Goal: Task Accomplishment & Management: Use online tool/utility

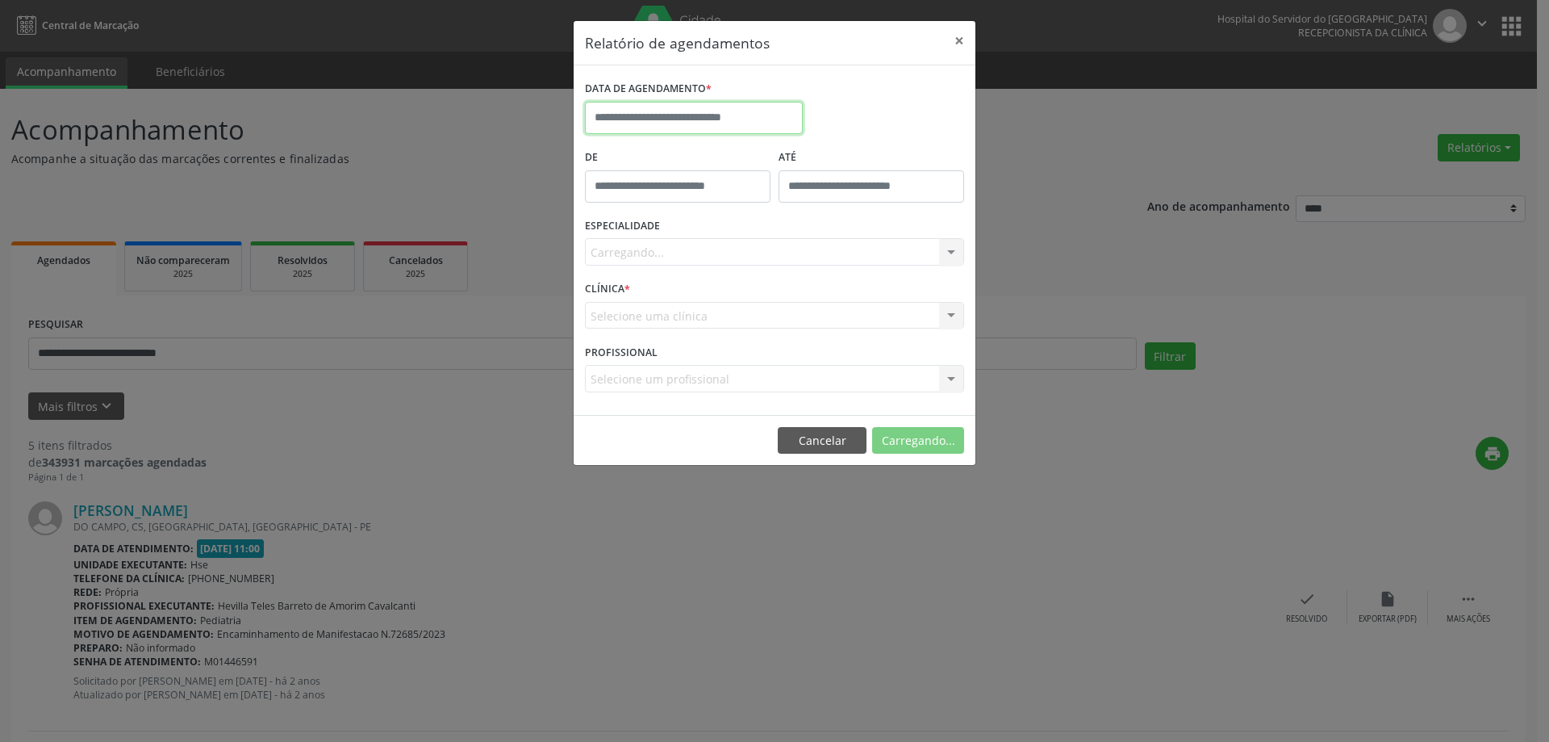
click at [729, 114] on input "text" at bounding box center [694, 118] width 218 height 32
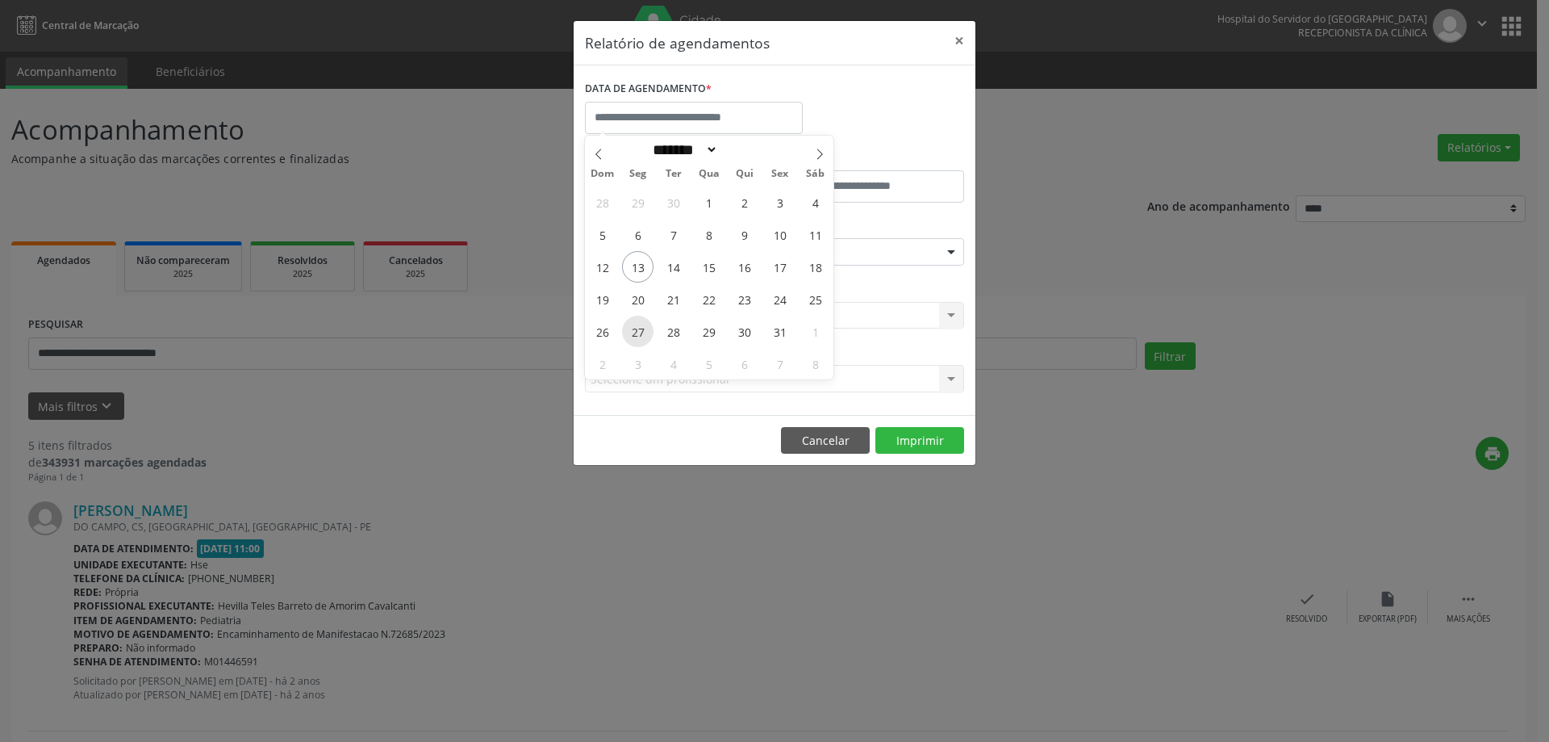
click at [644, 333] on span "27" at bounding box center [637, 330] width 31 height 31
type input "**********"
click at [644, 333] on span "27" at bounding box center [637, 330] width 31 height 31
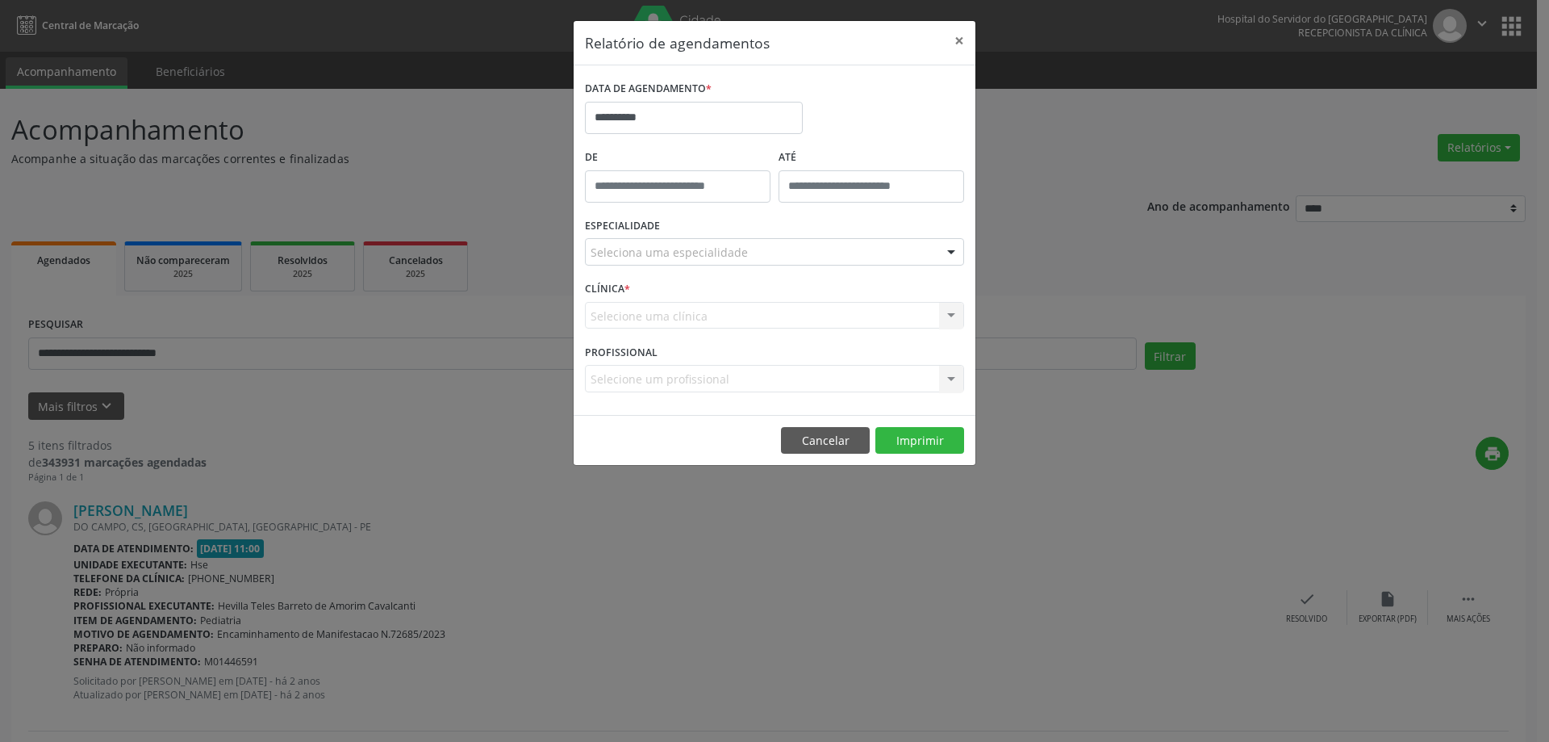
click at [742, 219] on div "ESPECIALIDADE Seleciona uma especialidade Todas as especialidades Alergologia A…" at bounding box center [774, 245] width 387 height 63
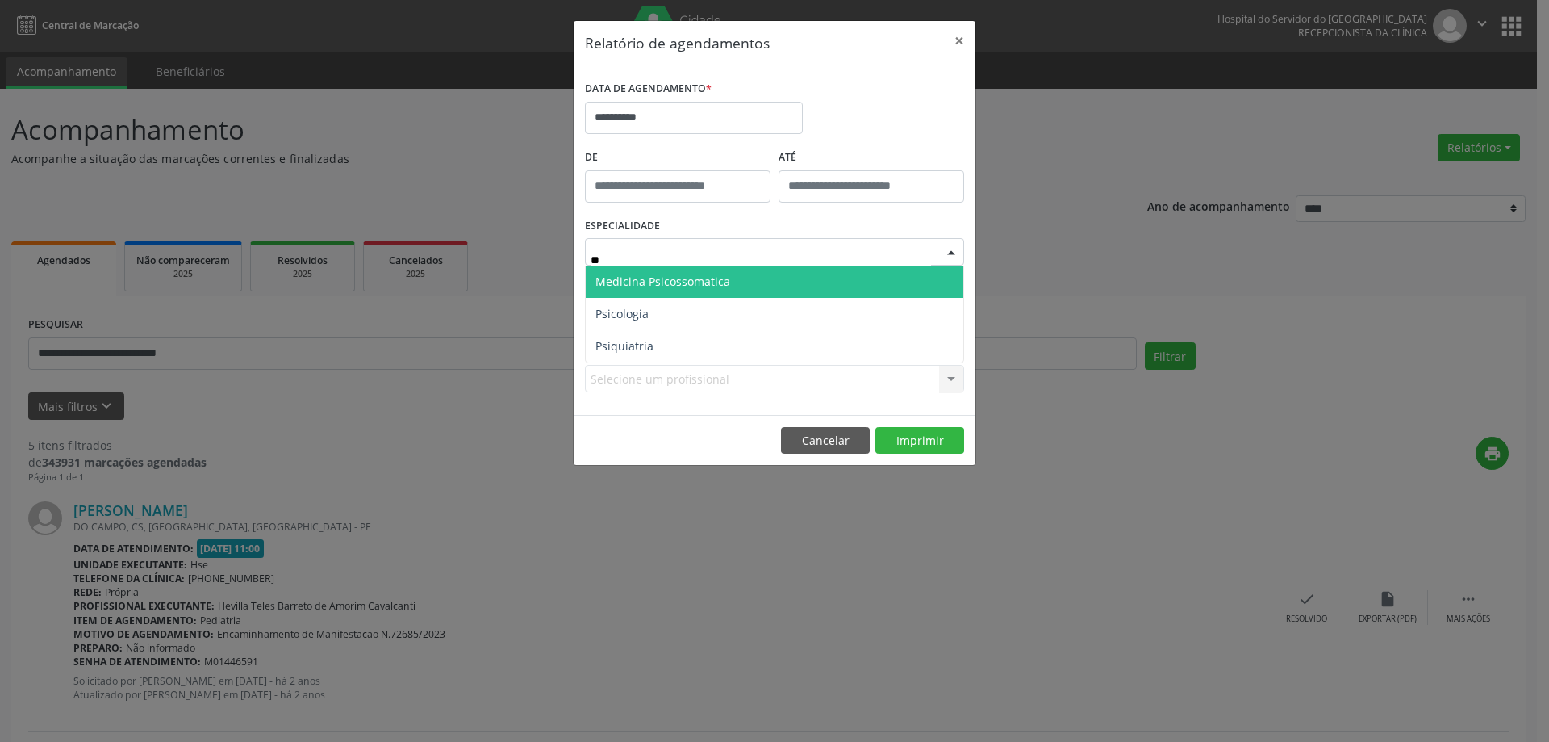
type input "***"
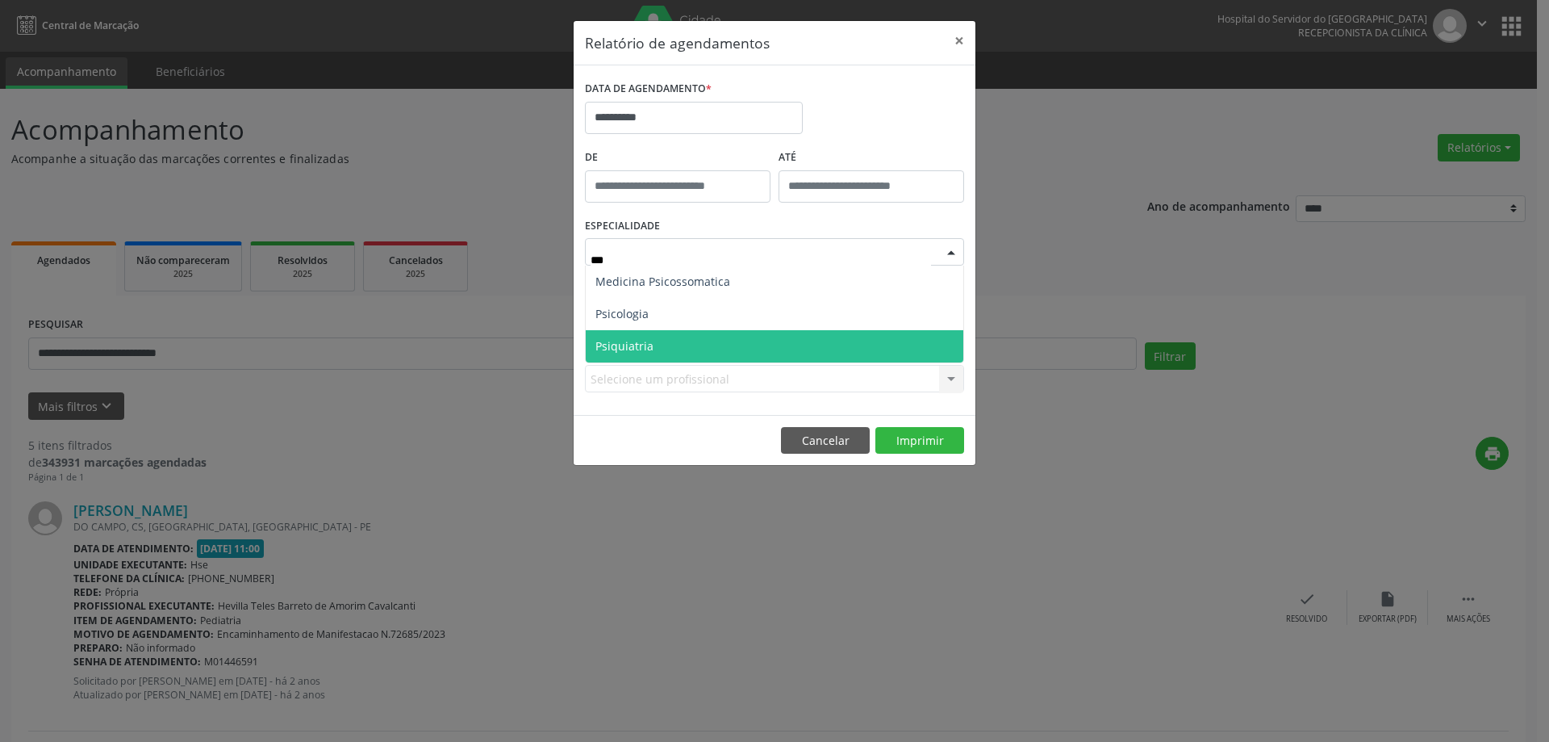
click at [696, 337] on span "Psiquiatria" at bounding box center [775, 346] width 378 height 32
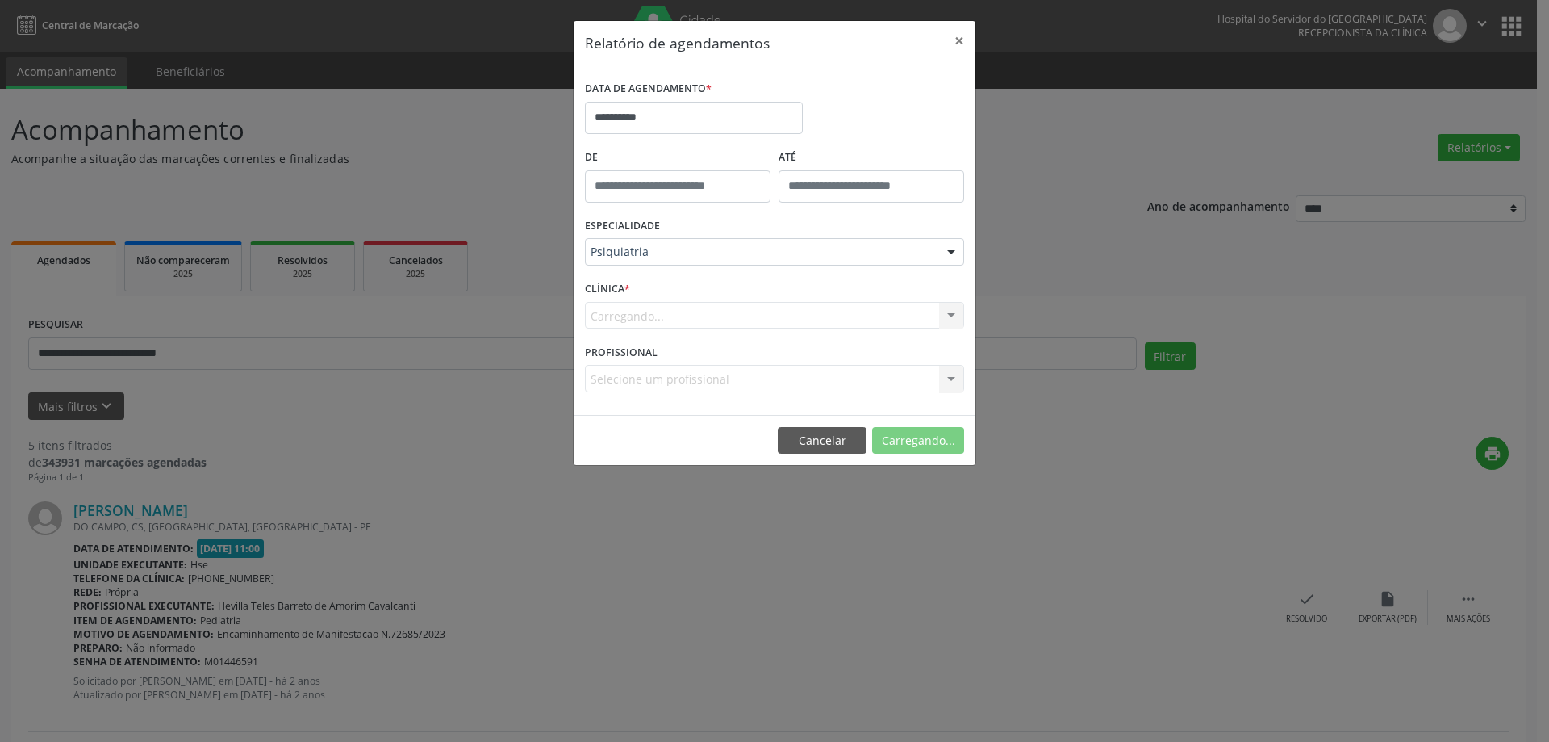
click at [733, 314] on div "Carregando... Hse Nenhum resultado encontrado para: " " Não há nenhuma opção pa…" at bounding box center [774, 315] width 379 height 27
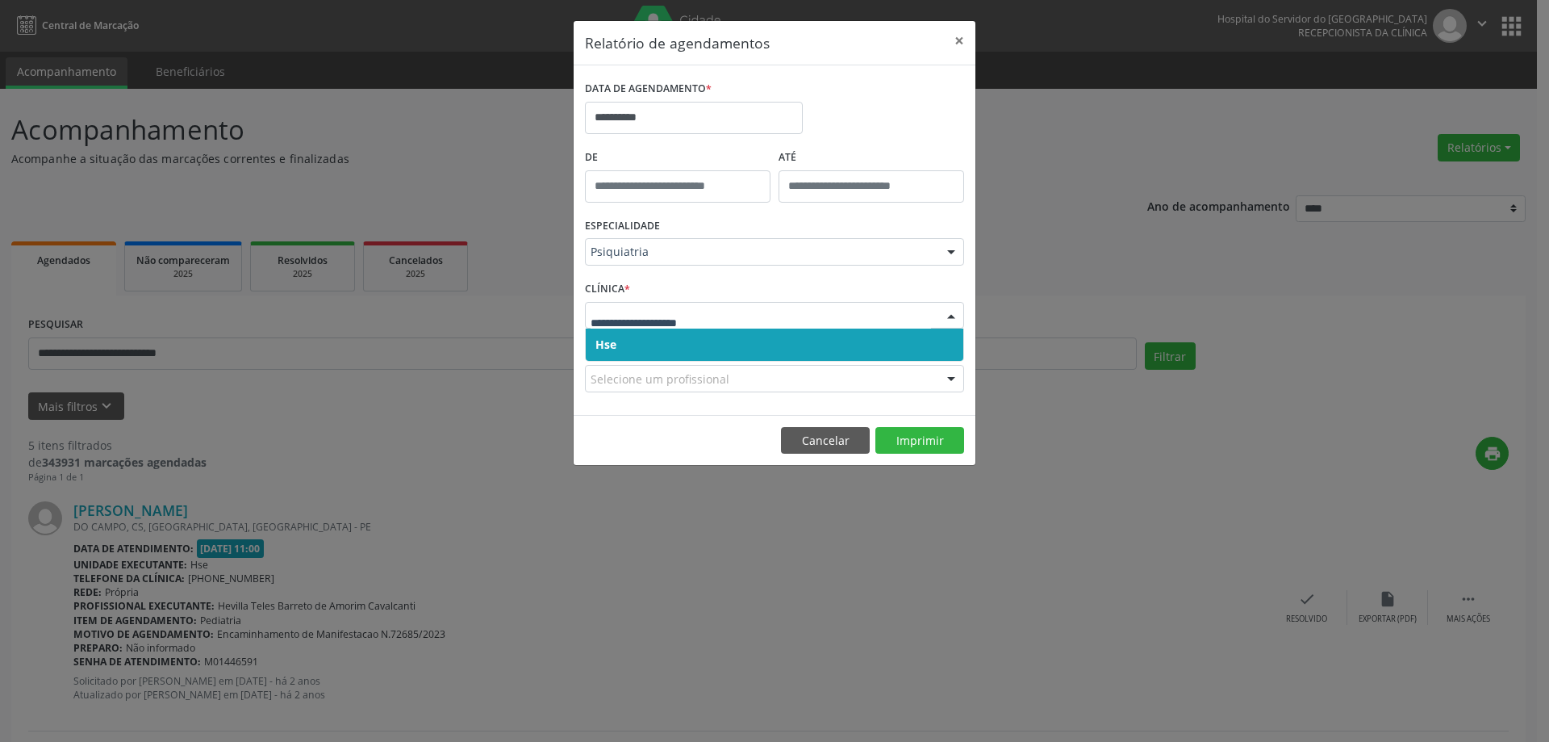
click at [766, 342] on span "Hse" at bounding box center [775, 344] width 378 height 32
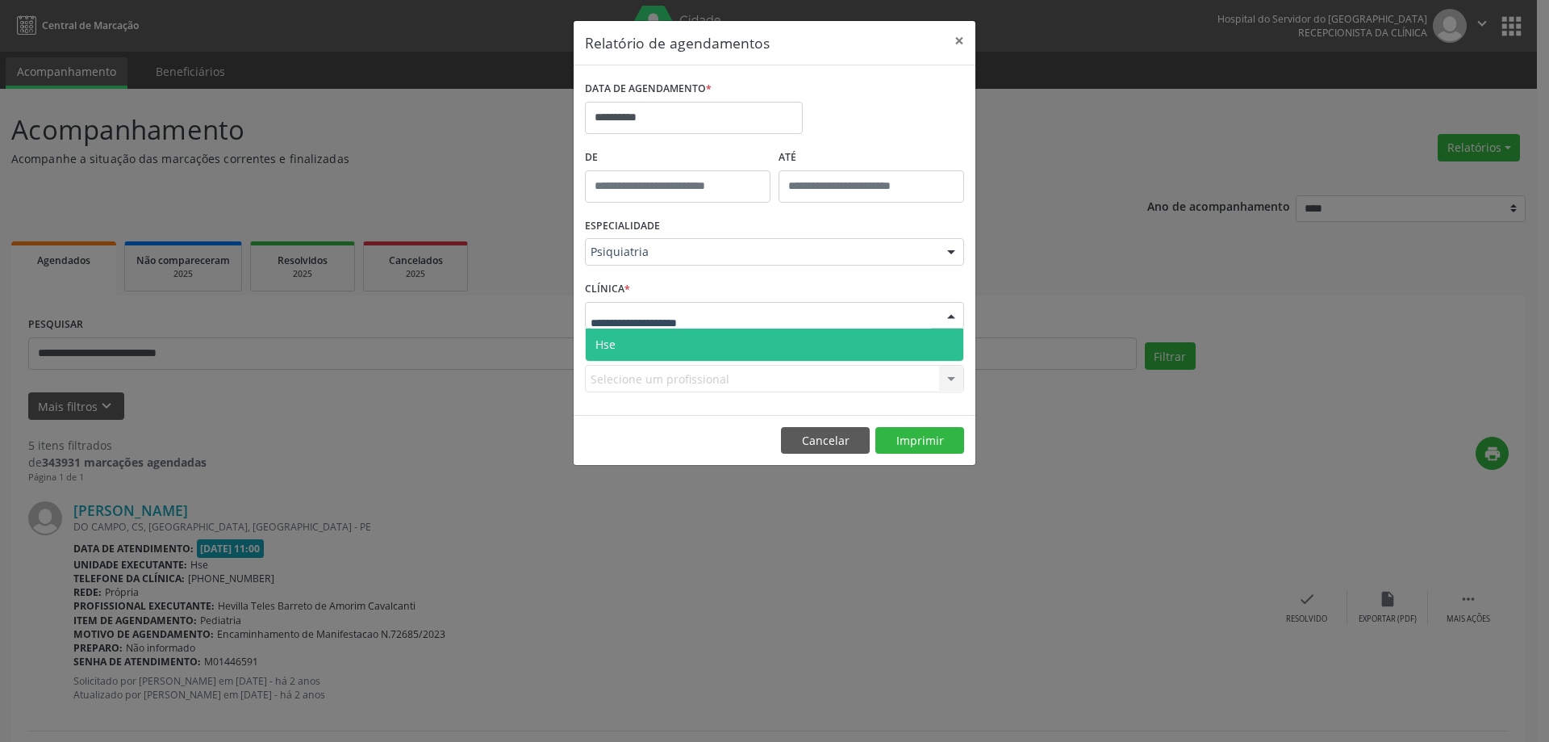
click at [821, 315] on div at bounding box center [774, 315] width 379 height 27
click at [787, 345] on span "Hse" at bounding box center [775, 344] width 378 height 32
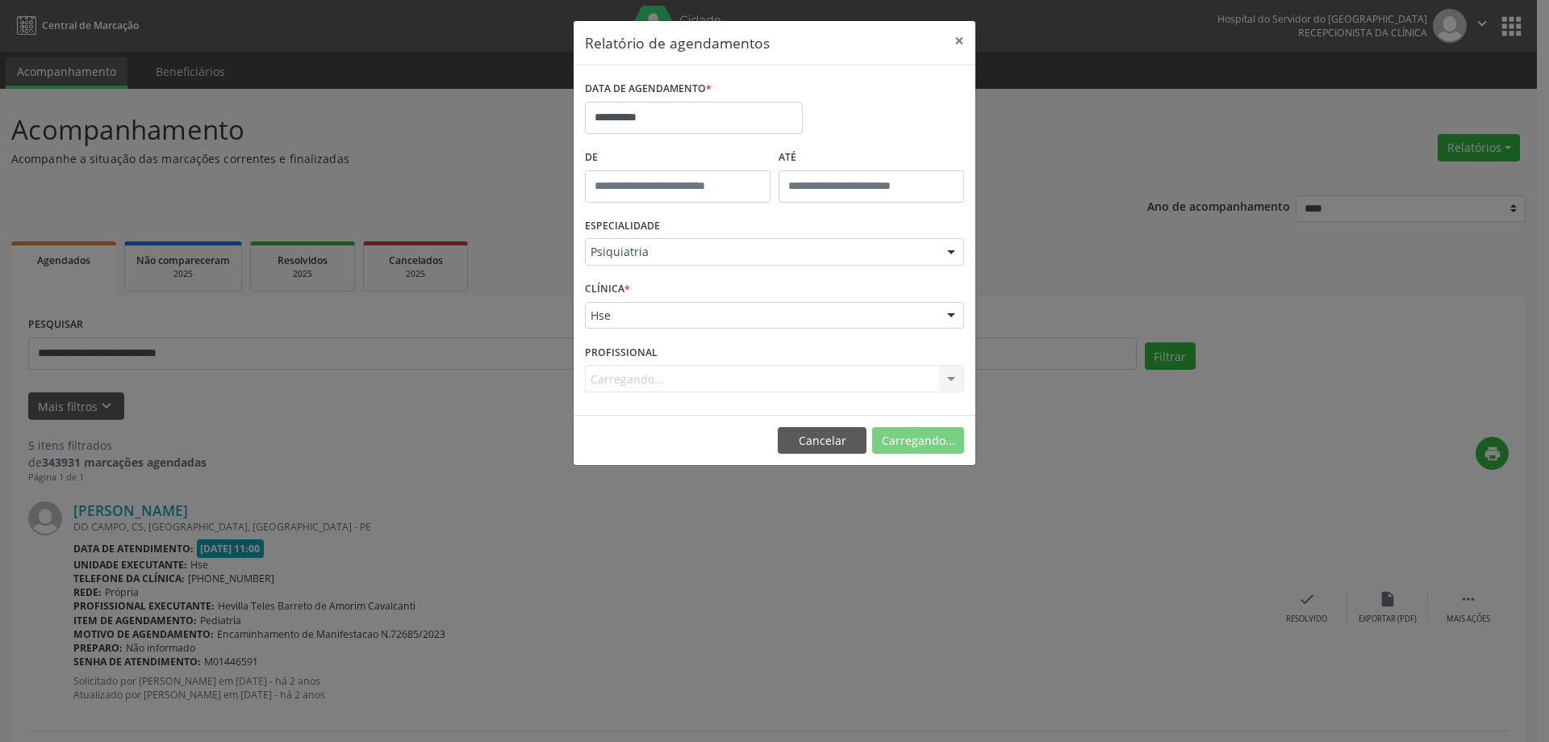
click at [737, 383] on div "Carregando... Todos os profissionais [PERSON_NAME] [PERSON_NAME] das Neves [PER…" at bounding box center [774, 378] width 379 height 27
click at [740, 382] on div "Selecione um profissional" at bounding box center [774, 378] width 379 height 27
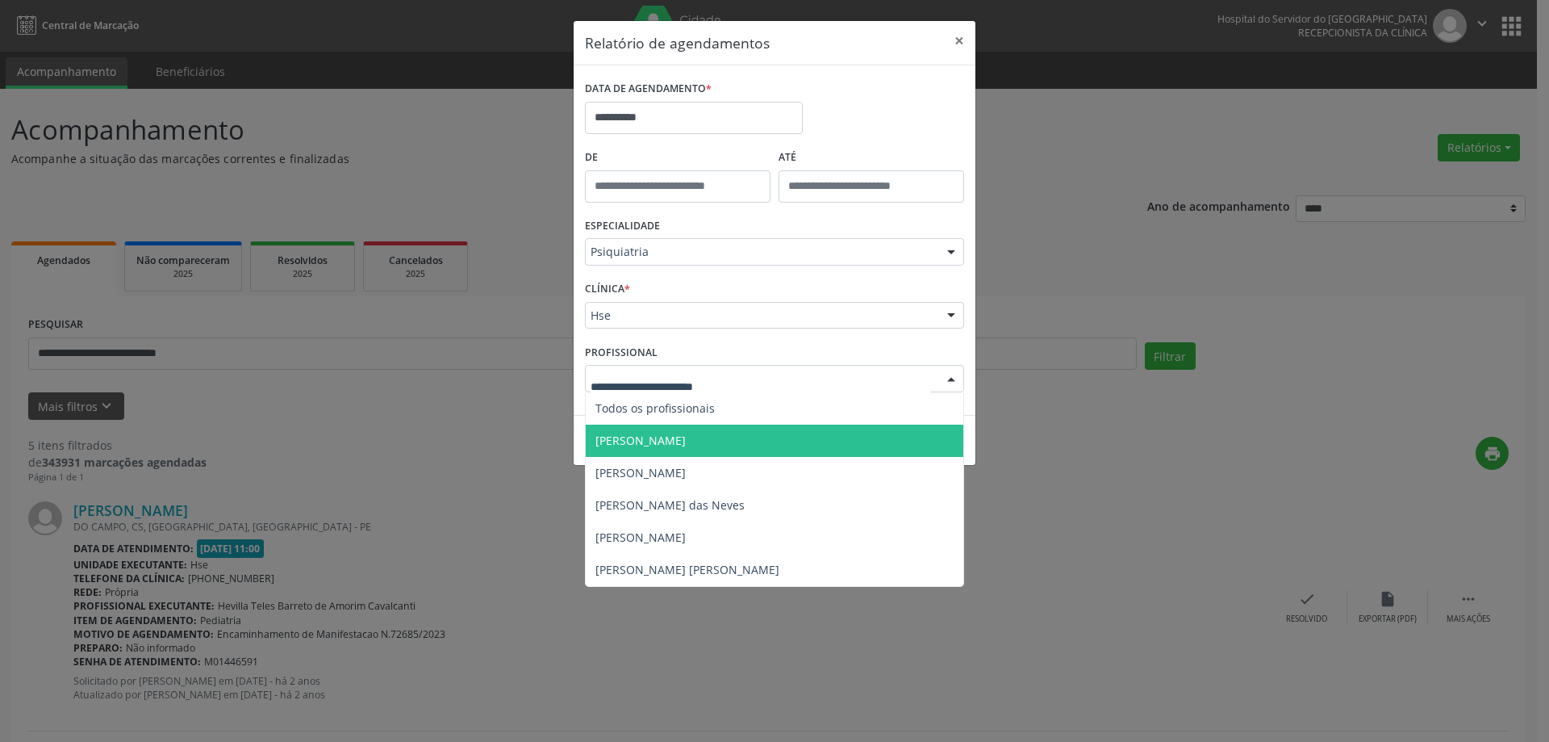
click at [721, 449] on span "[PERSON_NAME]" at bounding box center [775, 440] width 378 height 32
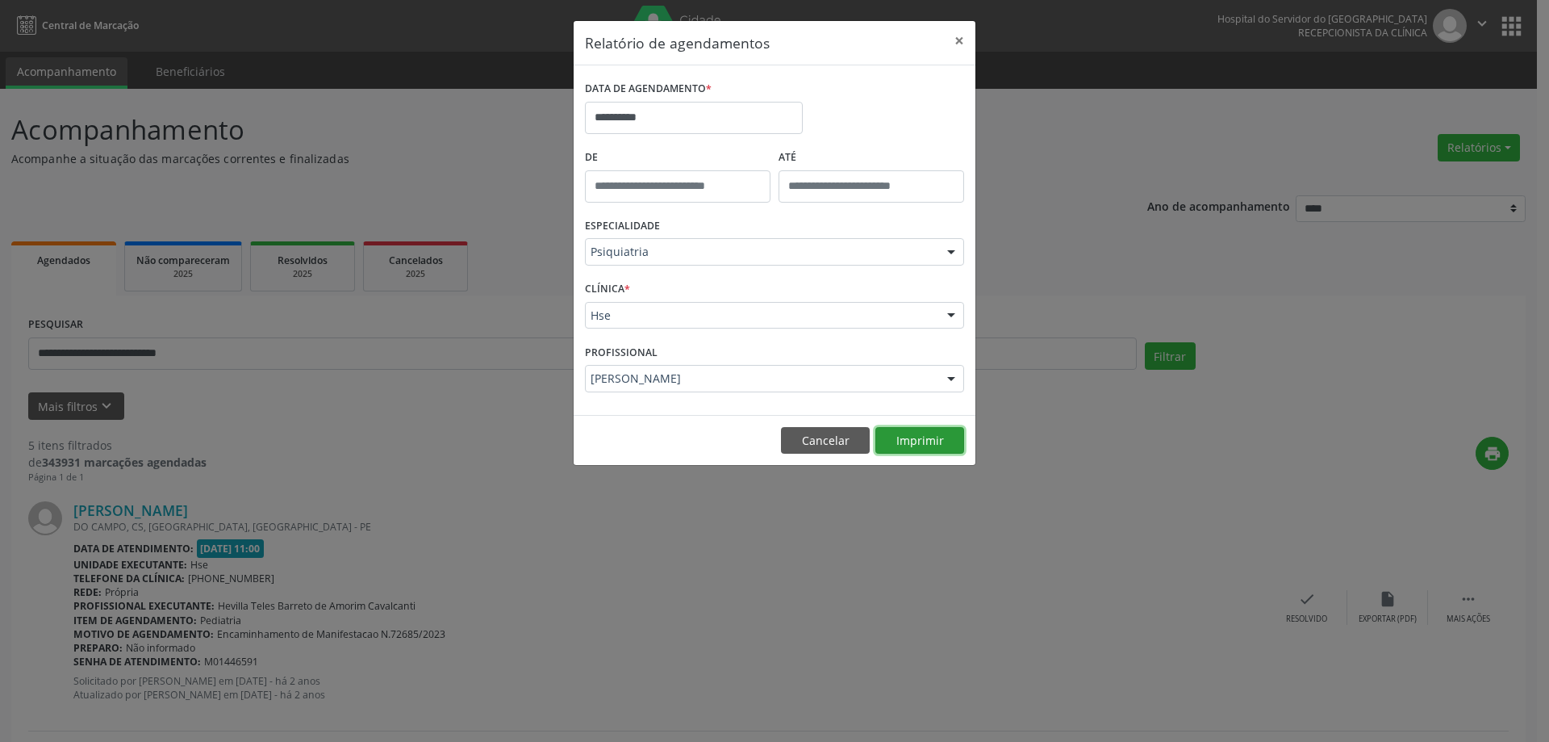
click at [909, 437] on button "Imprimir" at bounding box center [919, 440] width 89 height 27
click at [939, 437] on button "Imprimir" at bounding box center [919, 440] width 89 height 27
click at [650, 105] on input "**********" at bounding box center [694, 118] width 218 height 32
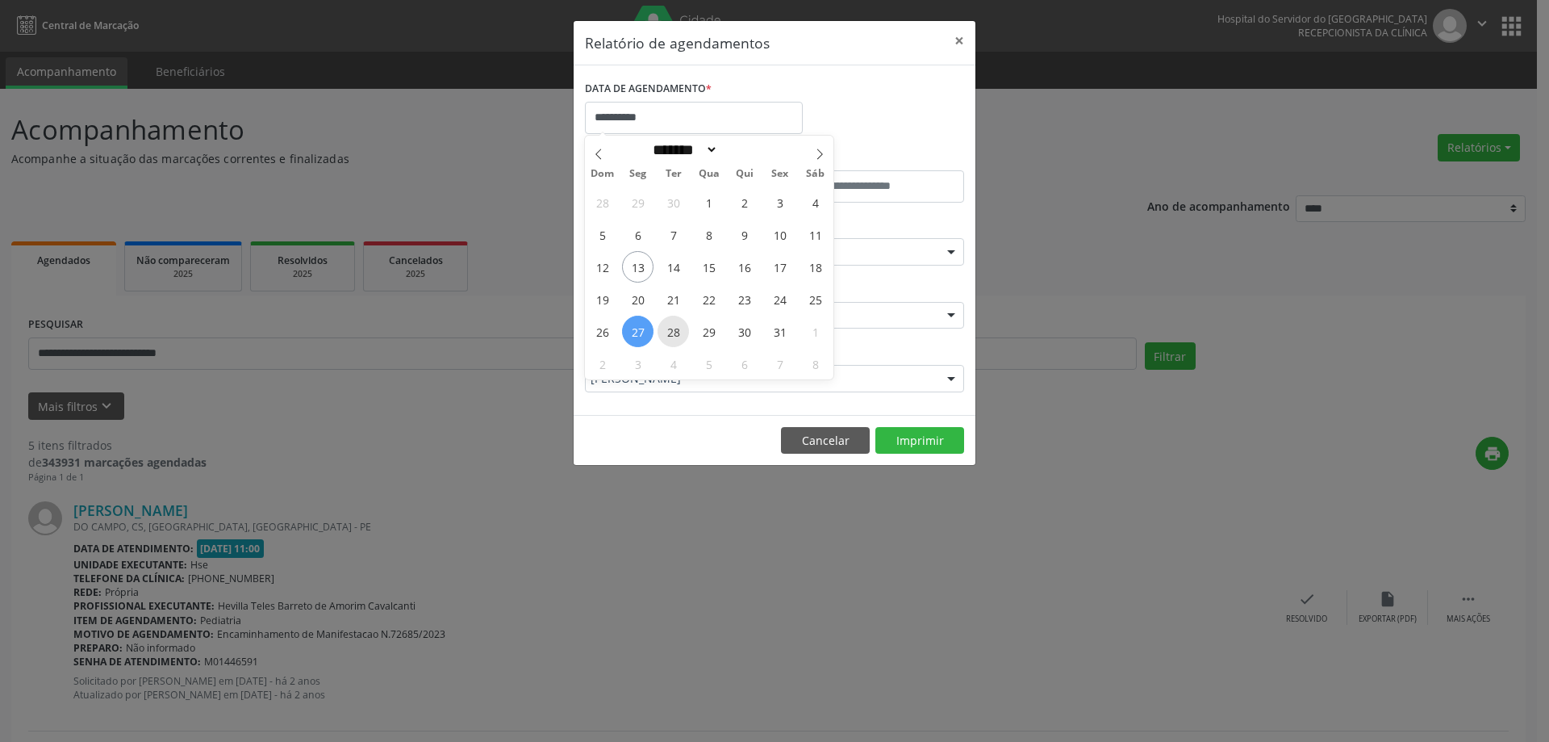
click at [665, 321] on span "28" at bounding box center [673, 330] width 31 height 31
type input "**********"
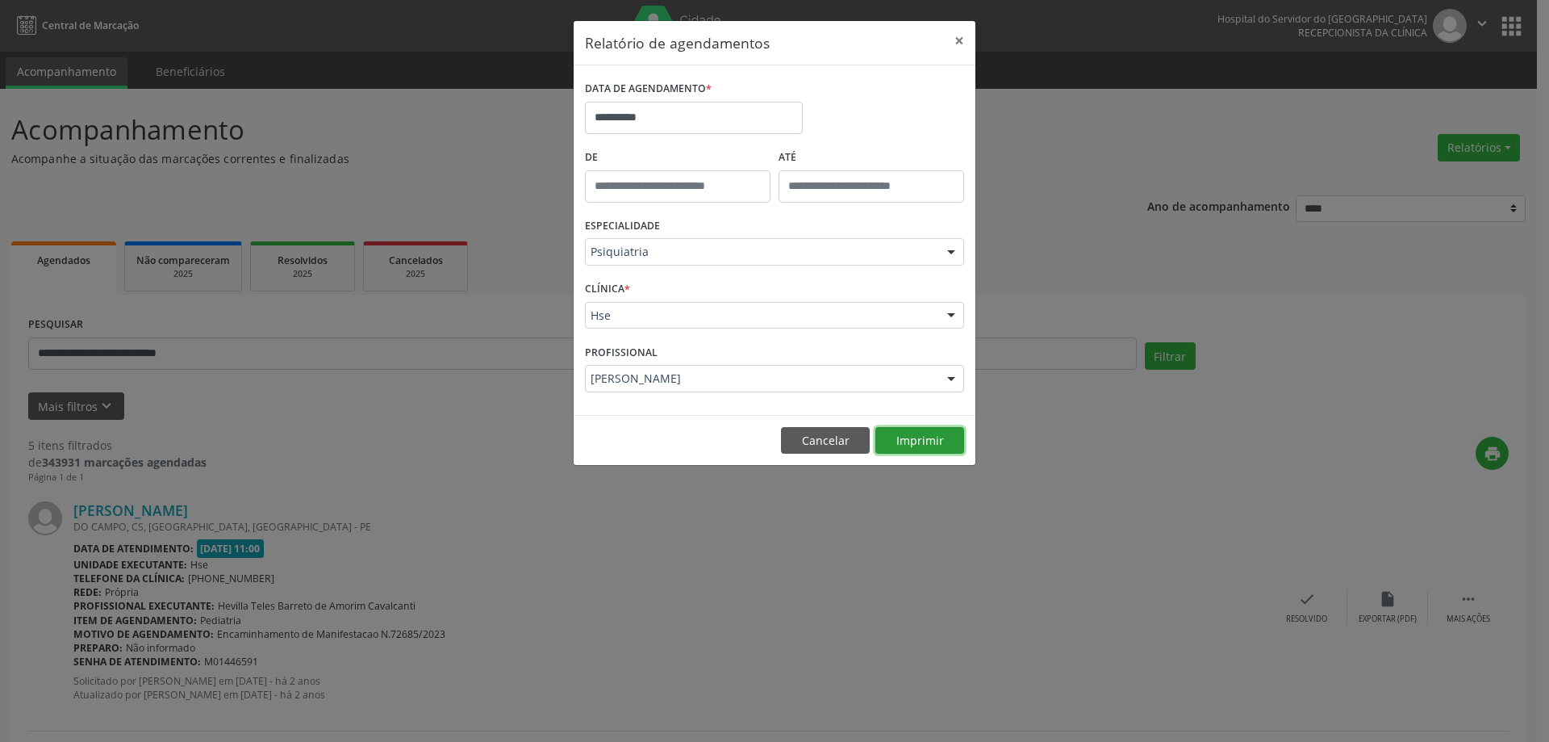
click at [915, 437] on button "Imprimir" at bounding box center [919, 440] width 89 height 27
click at [960, 43] on button "×" at bounding box center [959, 41] width 32 height 40
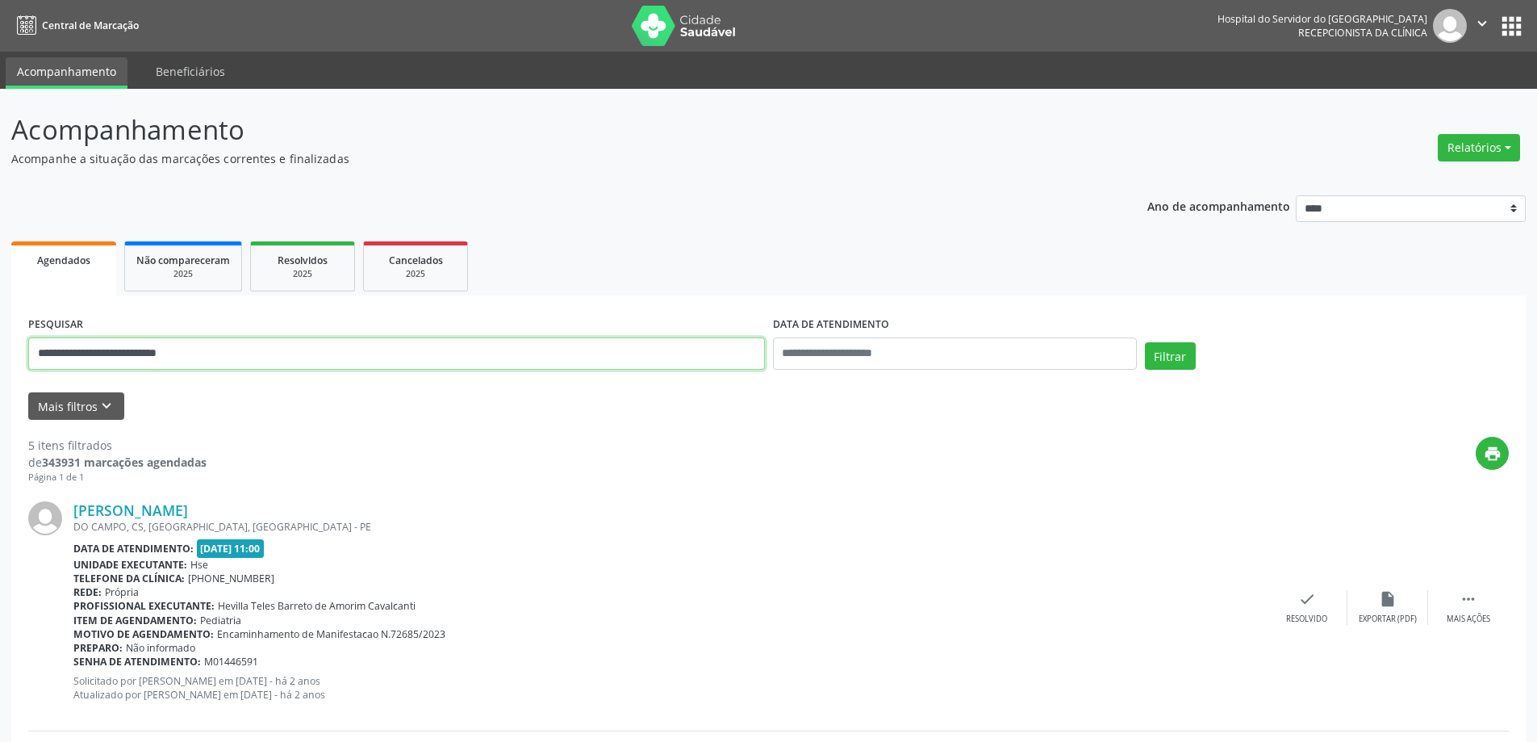
drag, startPoint x: 276, startPoint y: 356, endPoint x: 21, endPoint y: 385, distance: 256.6
click at [59, 413] on button "Mais filtros keyboard_arrow_down" at bounding box center [76, 406] width 96 height 28
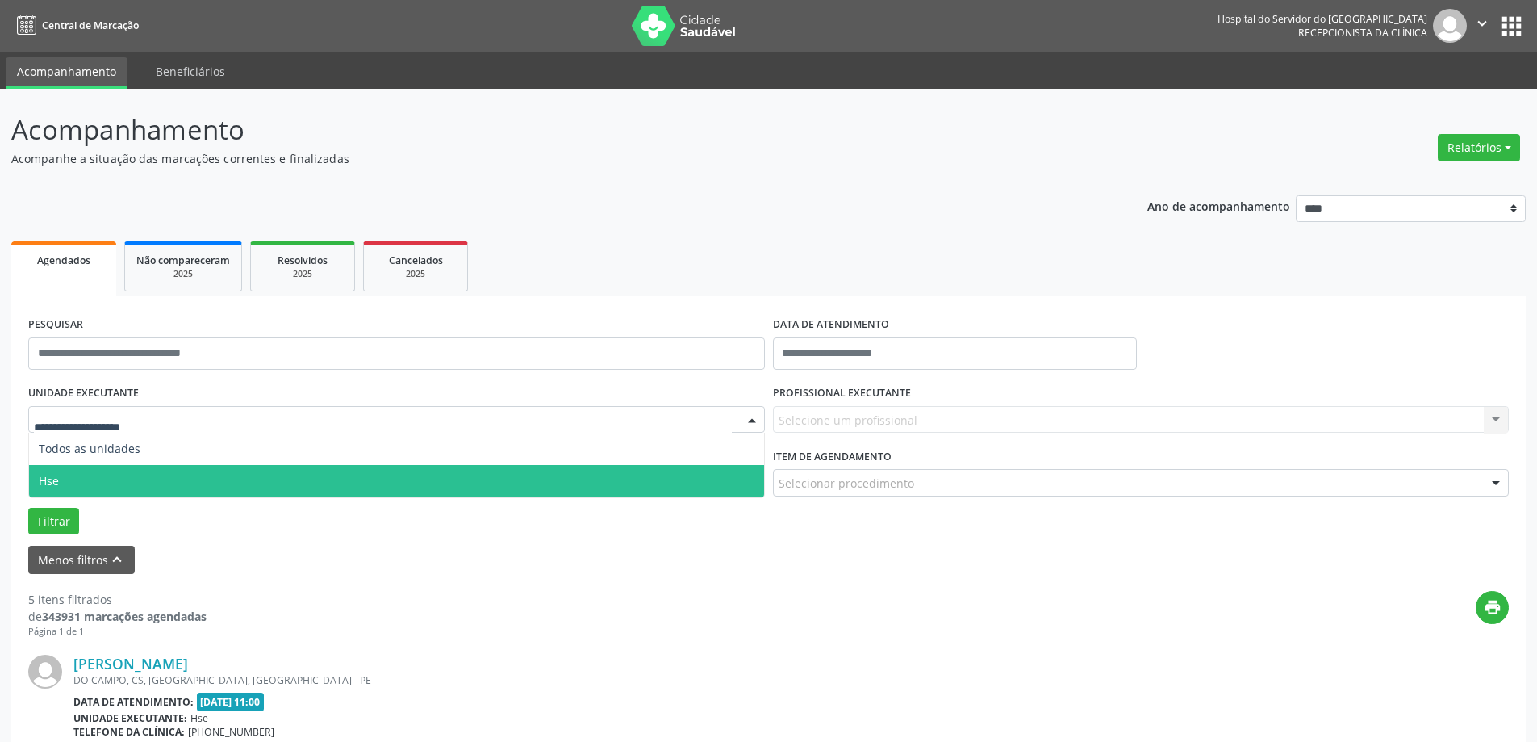
click at [97, 476] on span "Hse" at bounding box center [396, 481] width 735 height 32
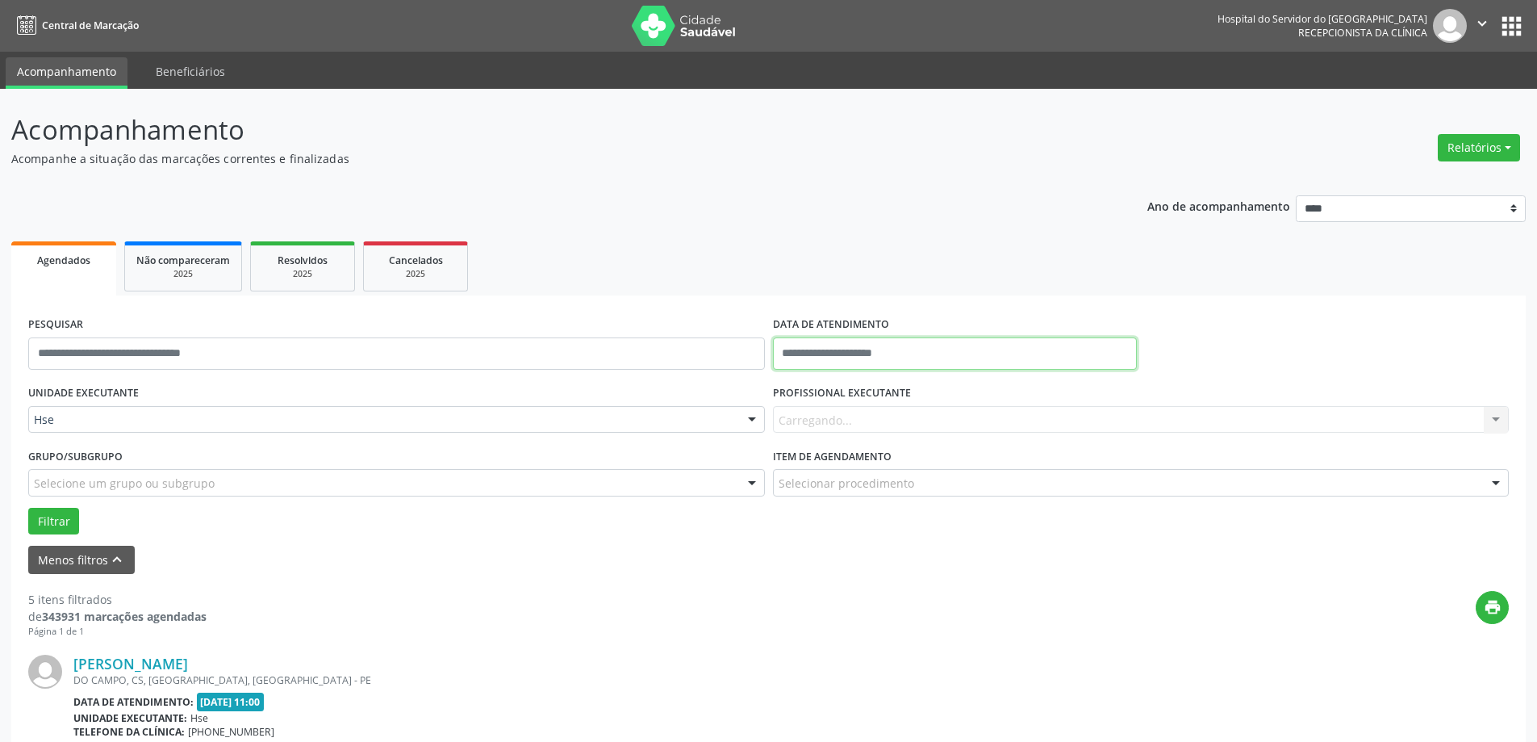
click at [875, 353] on input "text" at bounding box center [955, 353] width 364 height 32
click at [816, 502] on span "13" at bounding box center [825, 502] width 31 height 31
type input "**********"
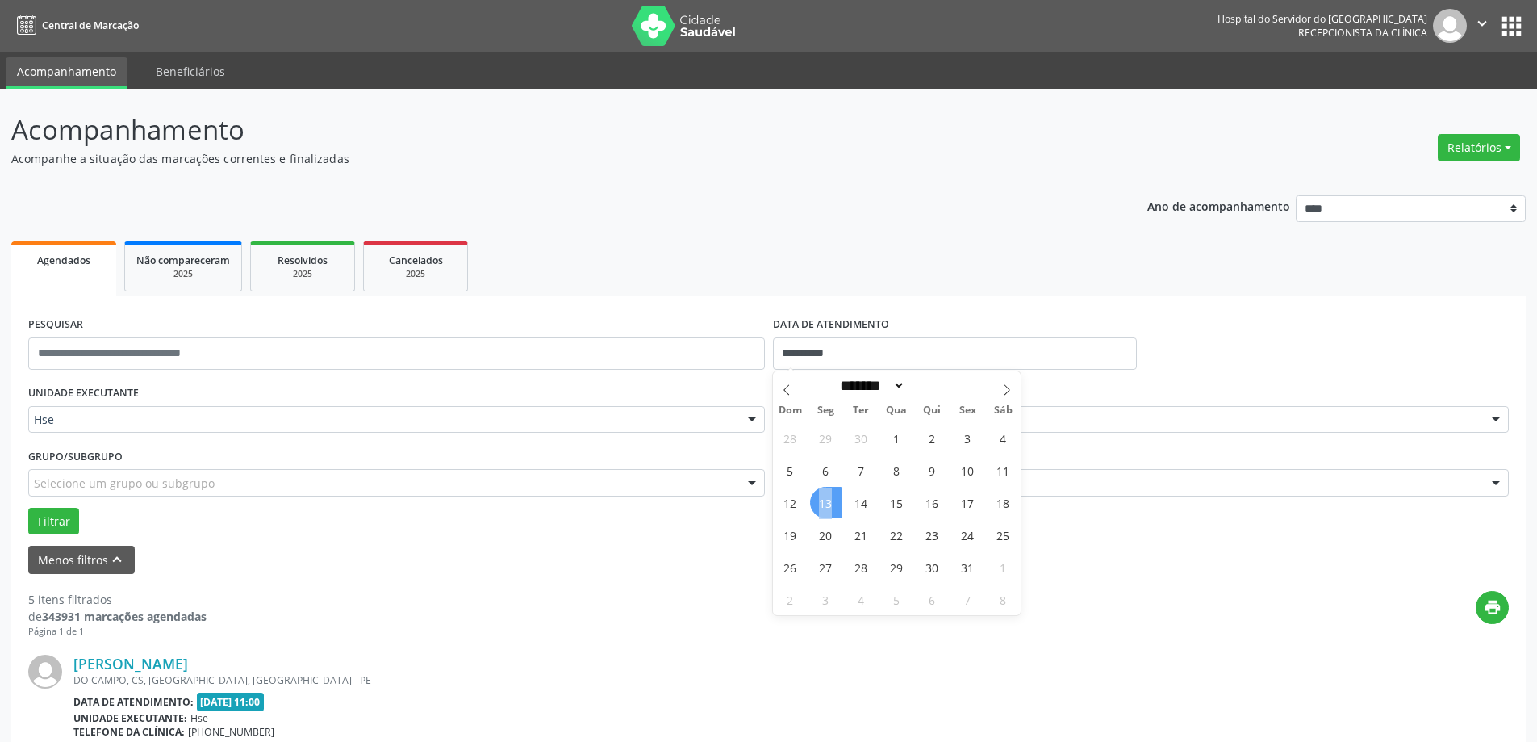
click at [816, 502] on span "13" at bounding box center [825, 502] width 31 height 31
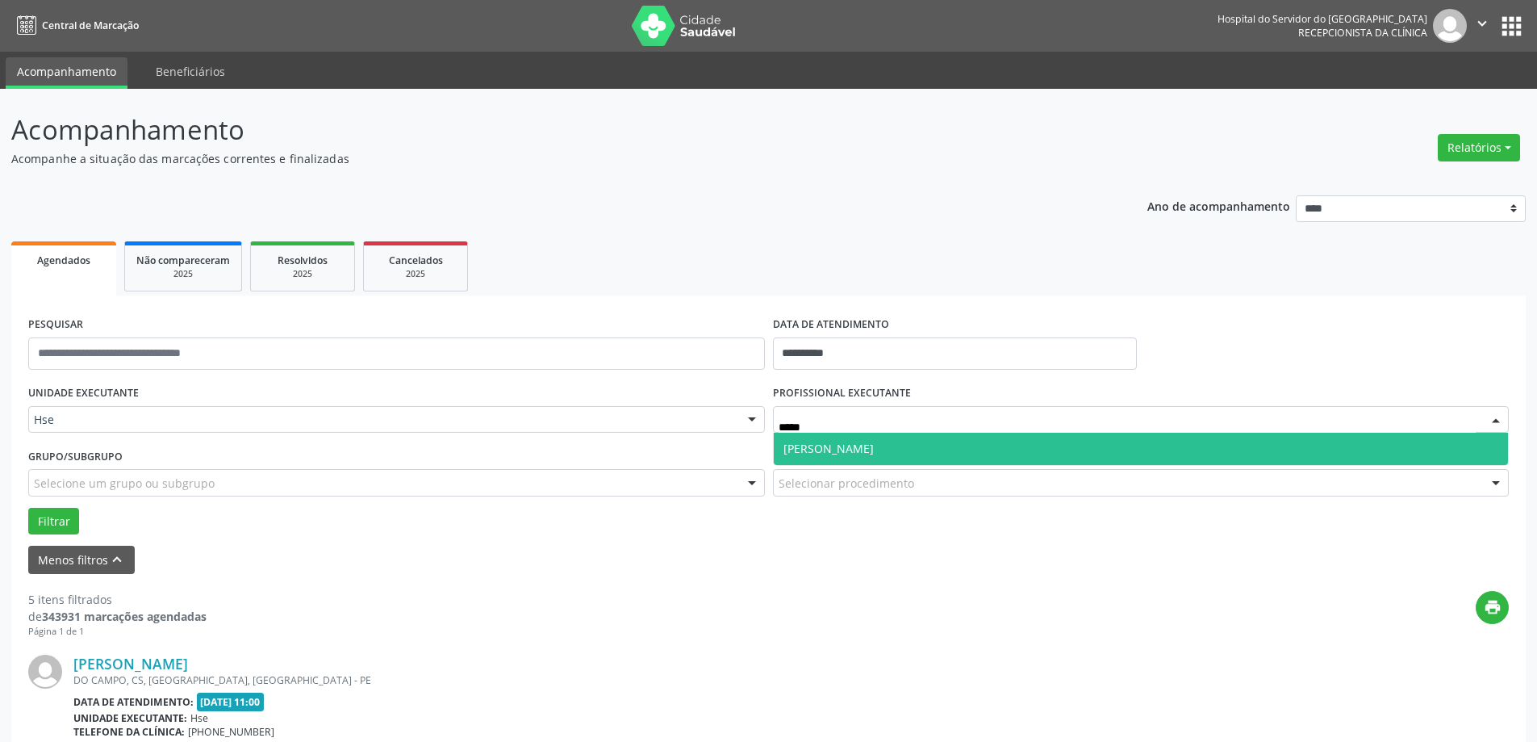
type input "******"
click at [823, 451] on span "[PERSON_NAME]" at bounding box center [828, 448] width 90 height 15
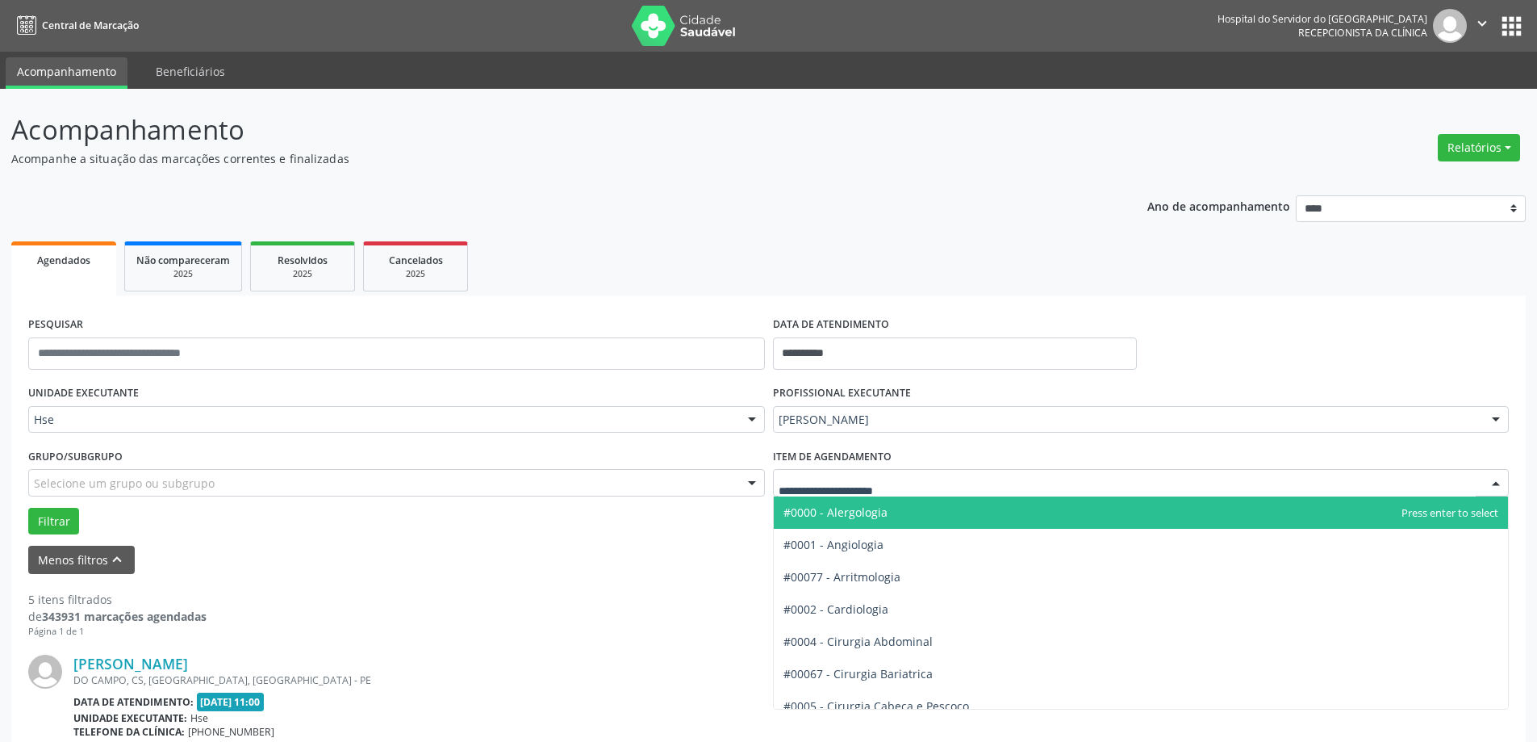
click at [914, 482] on div at bounding box center [1141, 482] width 737 height 27
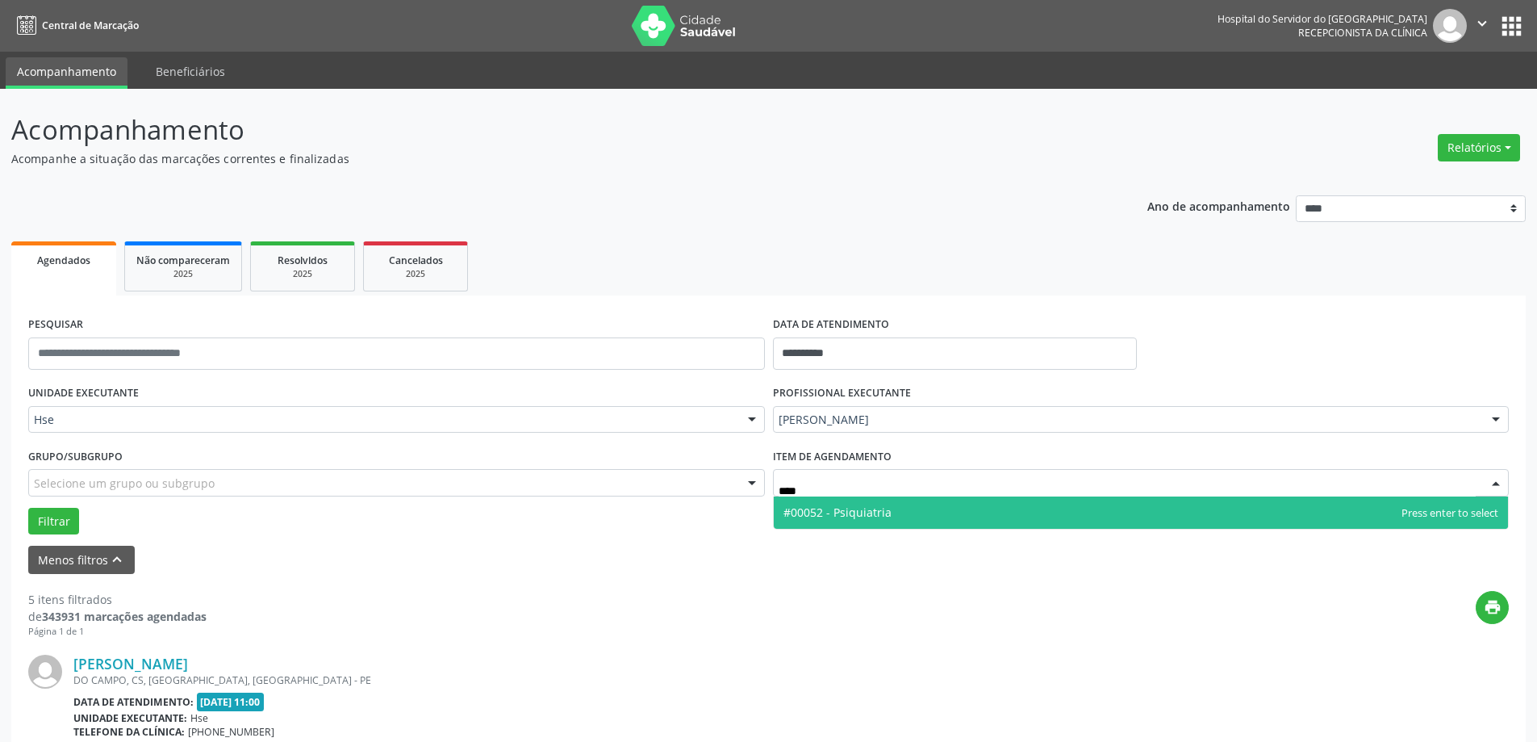
type input "*****"
click at [886, 512] on span "#00052 - Psiquiatria" at bounding box center [837, 511] width 108 height 15
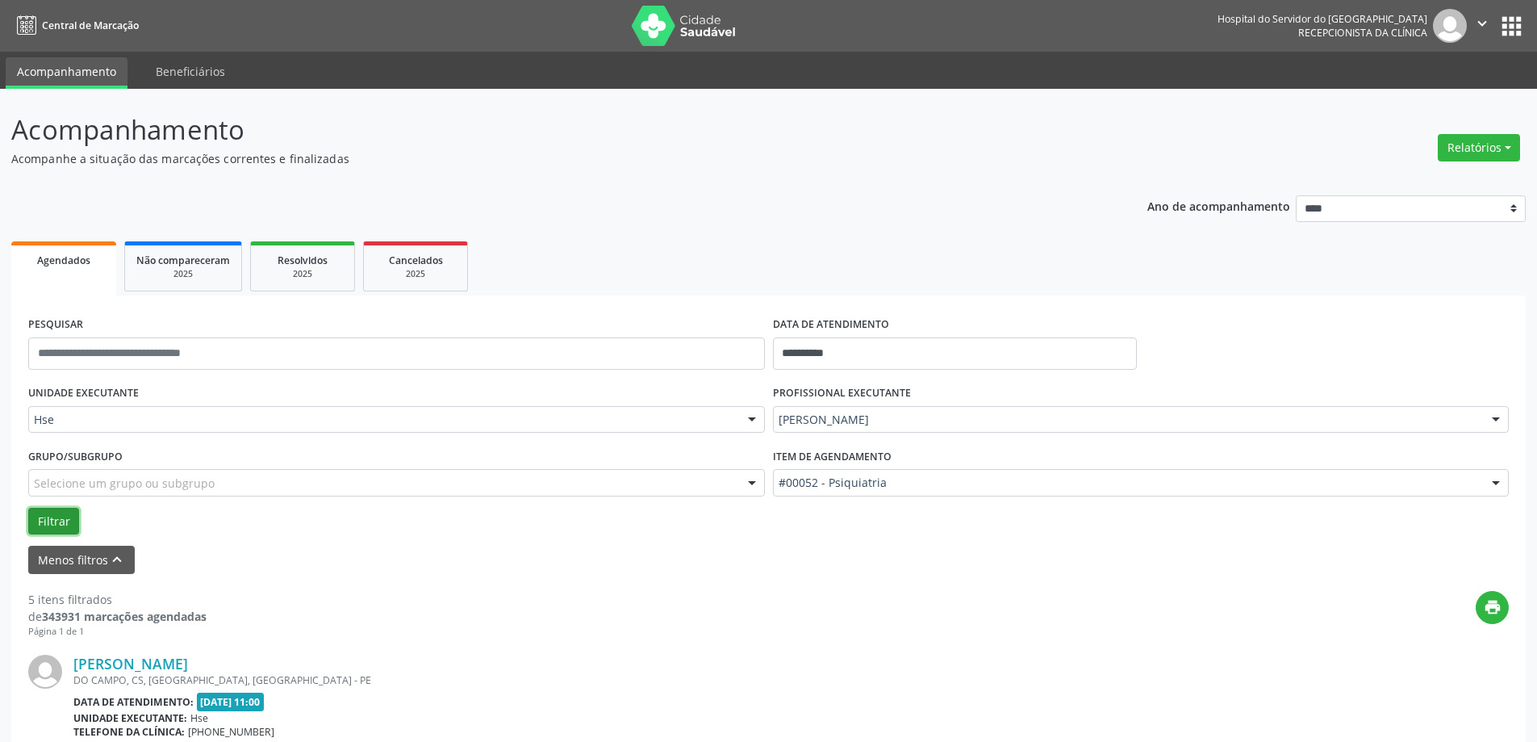
click at [63, 524] on button "Filtrar" at bounding box center [53, 521] width 51 height 27
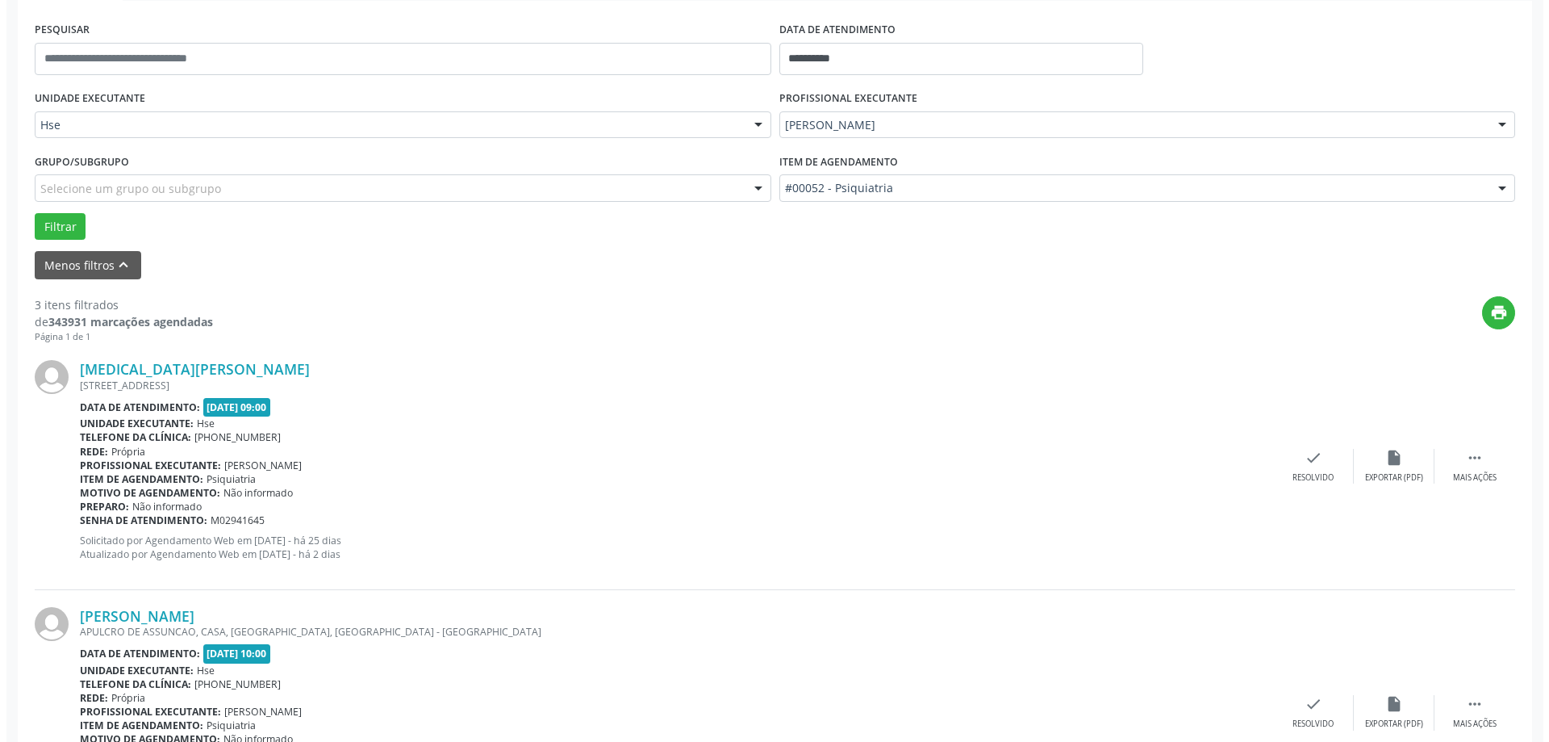
scroll to position [323, 0]
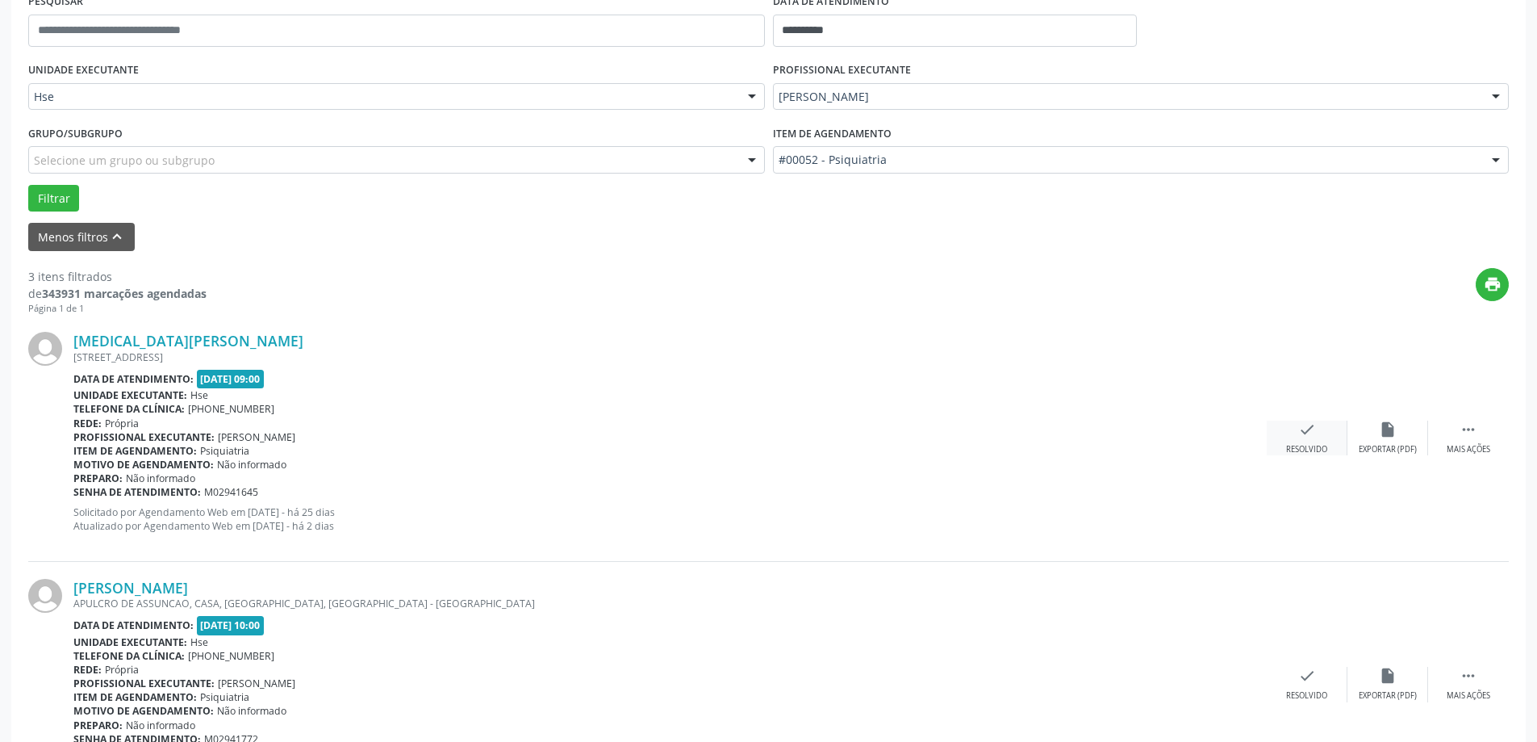
click at [1322, 437] on div "check Resolvido" at bounding box center [1307, 437] width 81 height 35
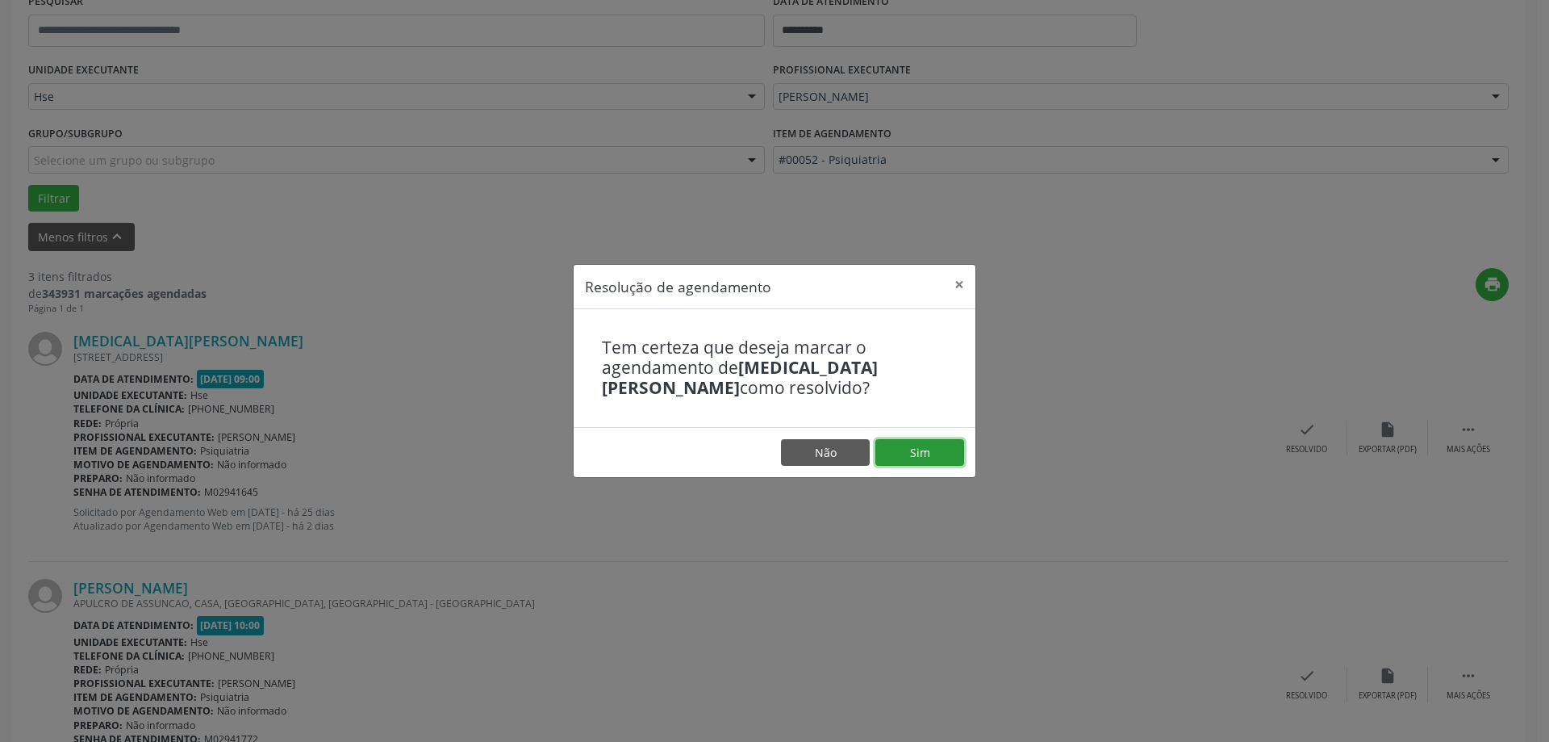
click at [937, 453] on button "Sim" at bounding box center [919, 452] width 89 height 27
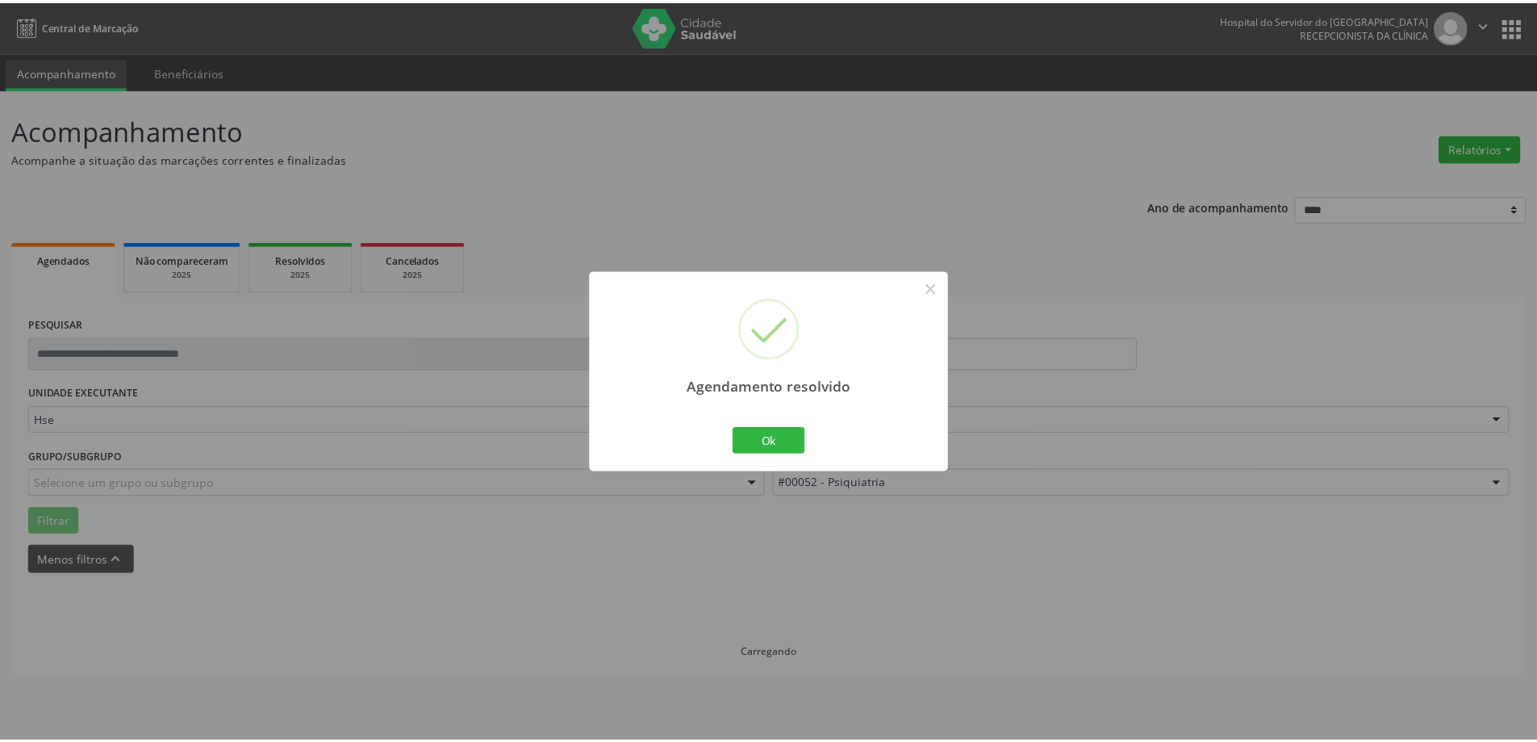
scroll to position [0, 0]
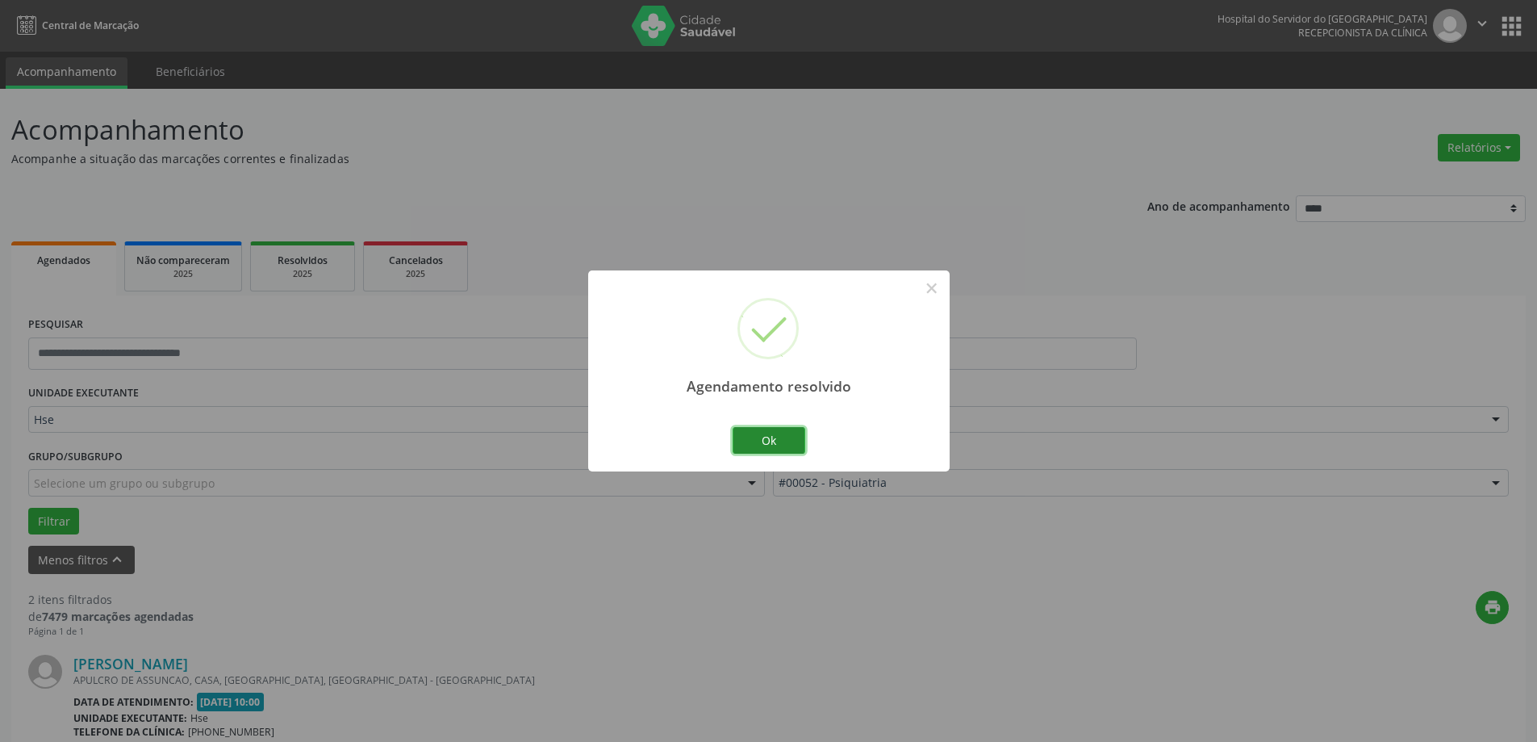
click at [757, 447] on button "Ok" at bounding box center [769, 440] width 73 height 27
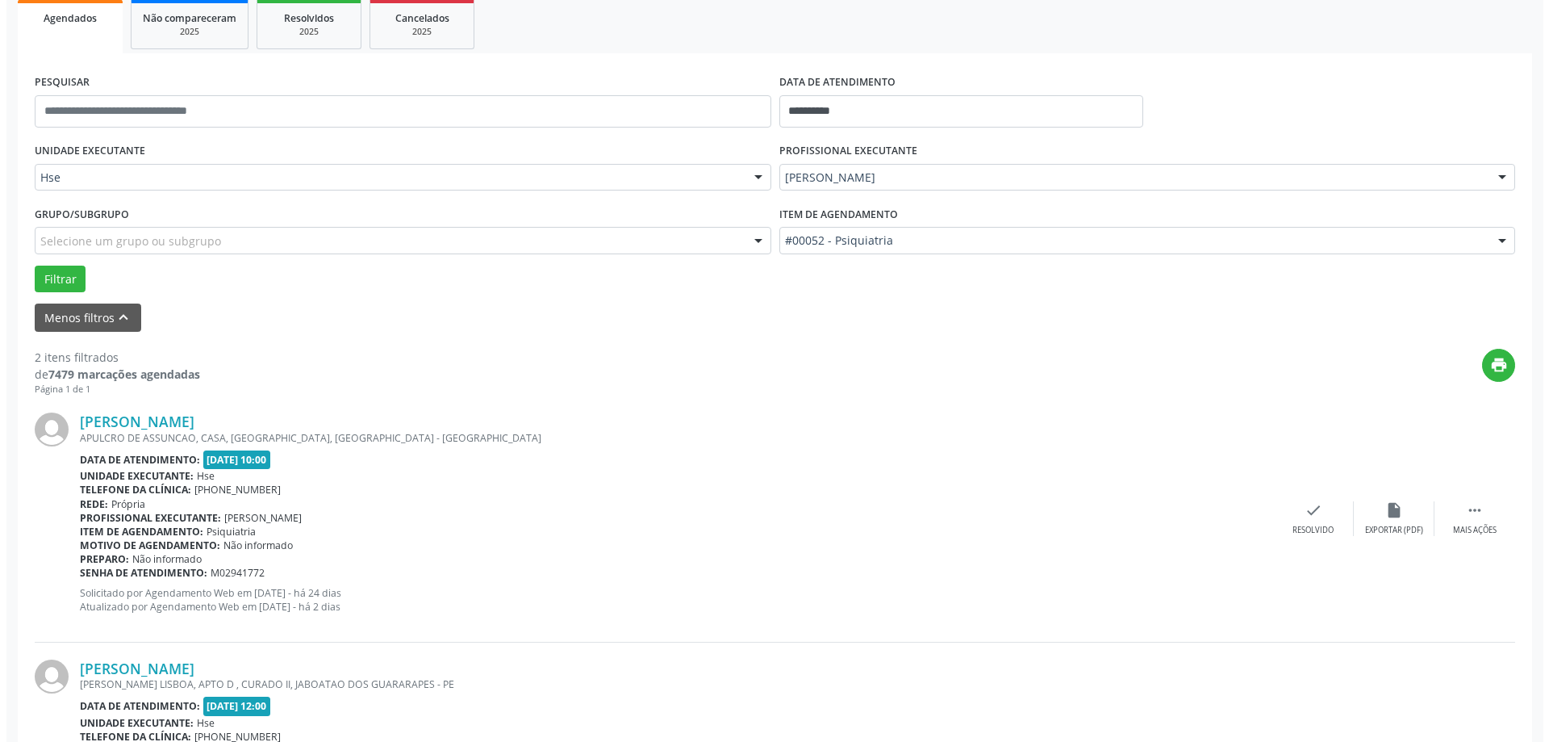
scroll to position [323, 0]
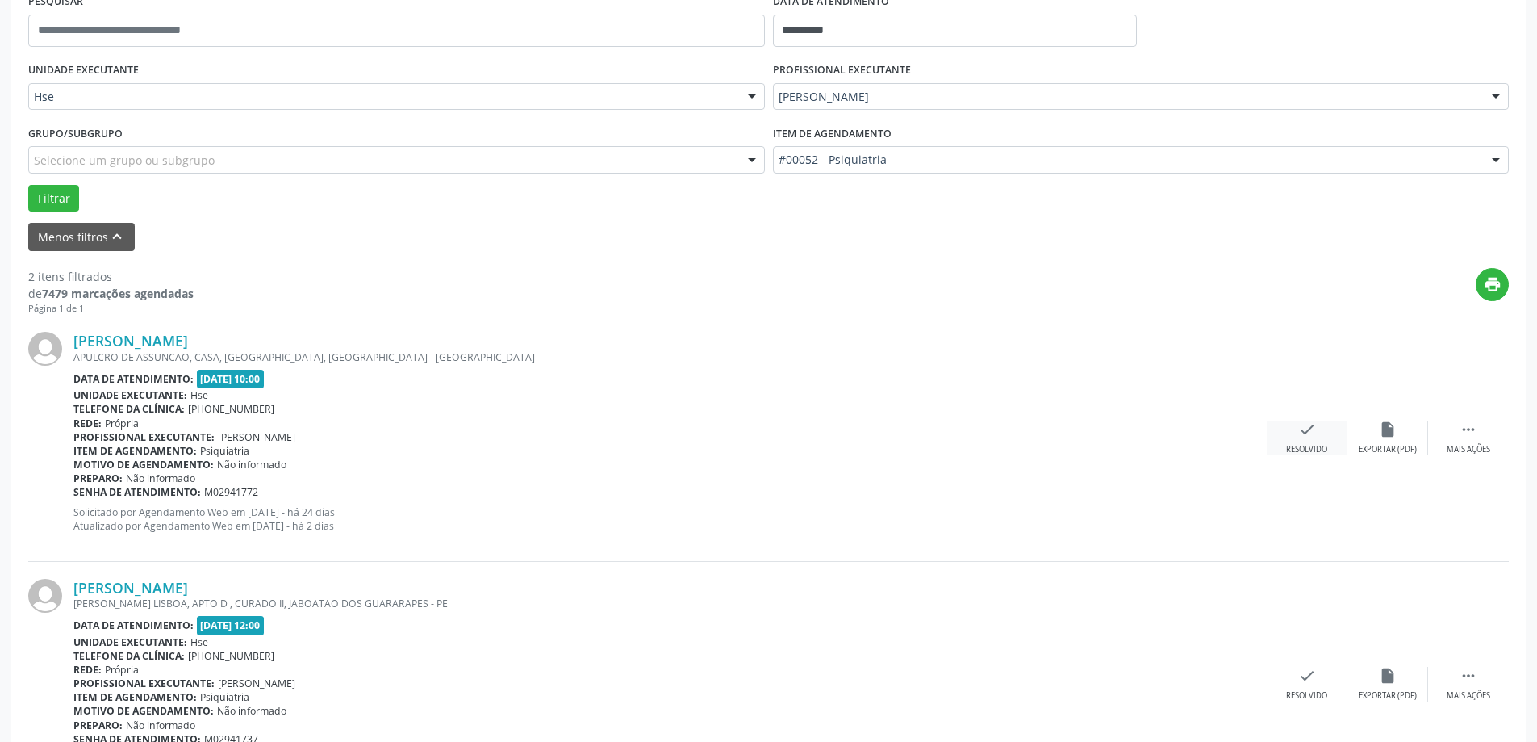
click at [1300, 430] on icon "check" at bounding box center [1307, 429] width 18 height 18
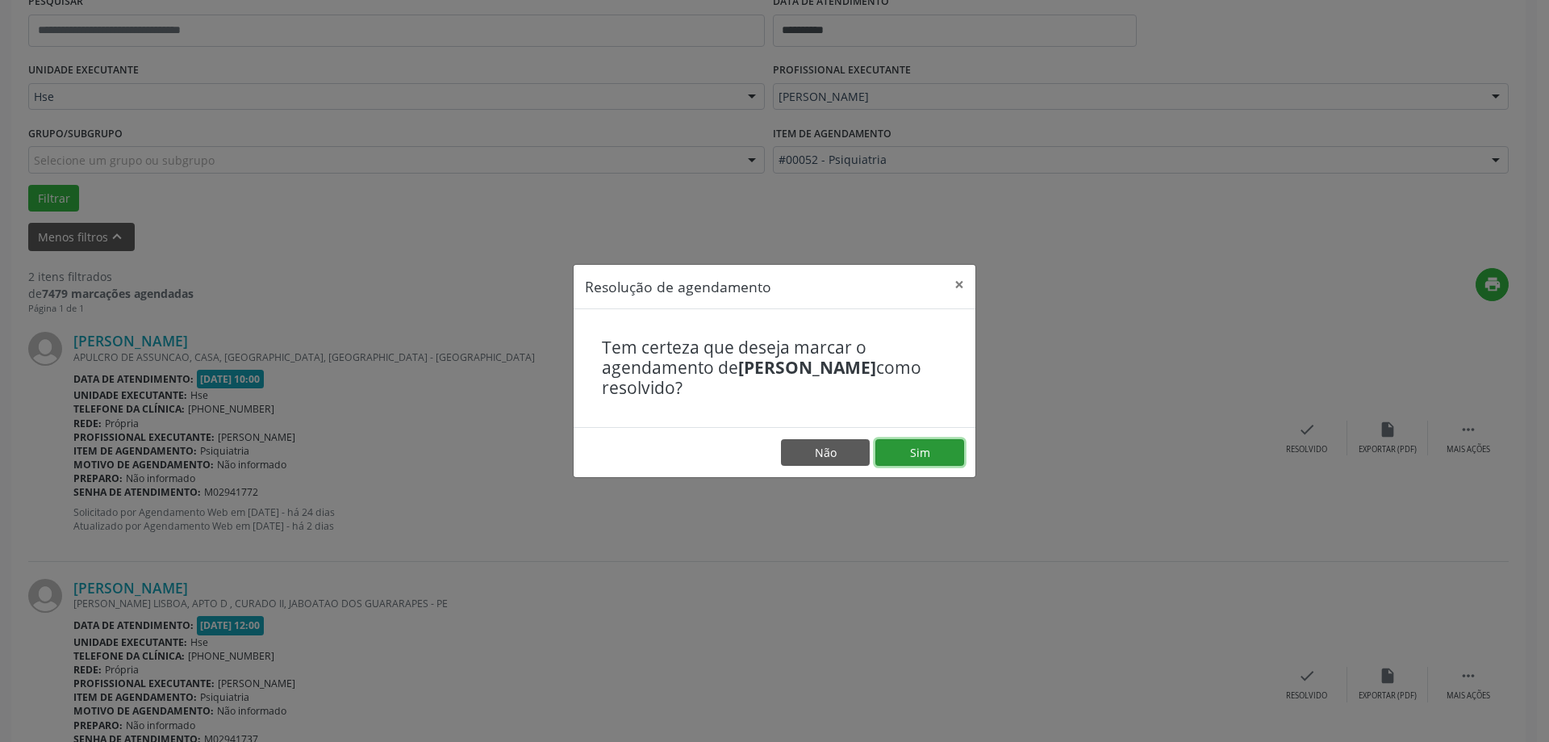
click at [924, 446] on button "Sim" at bounding box center [919, 452] width 89 height 27
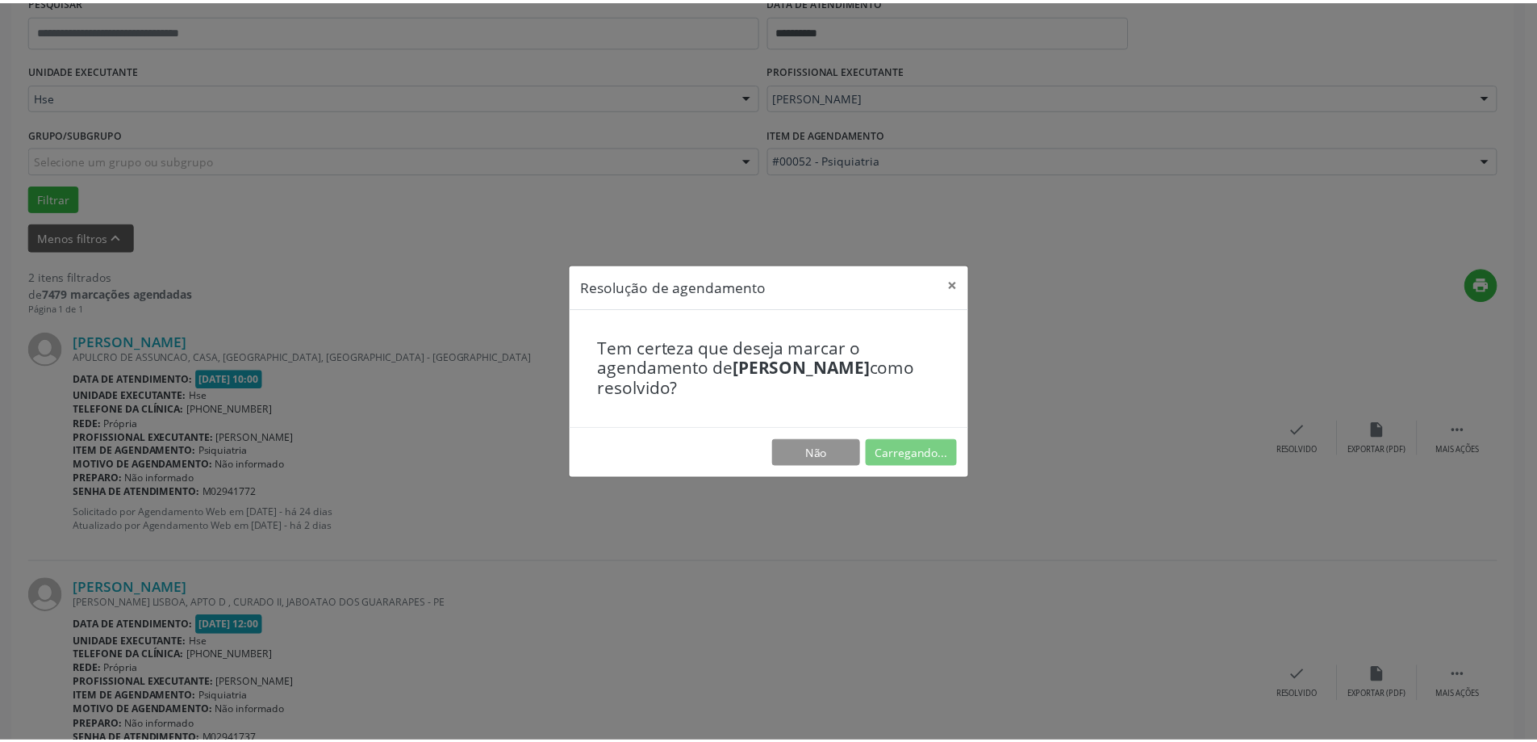
scroll to position [0, 0]
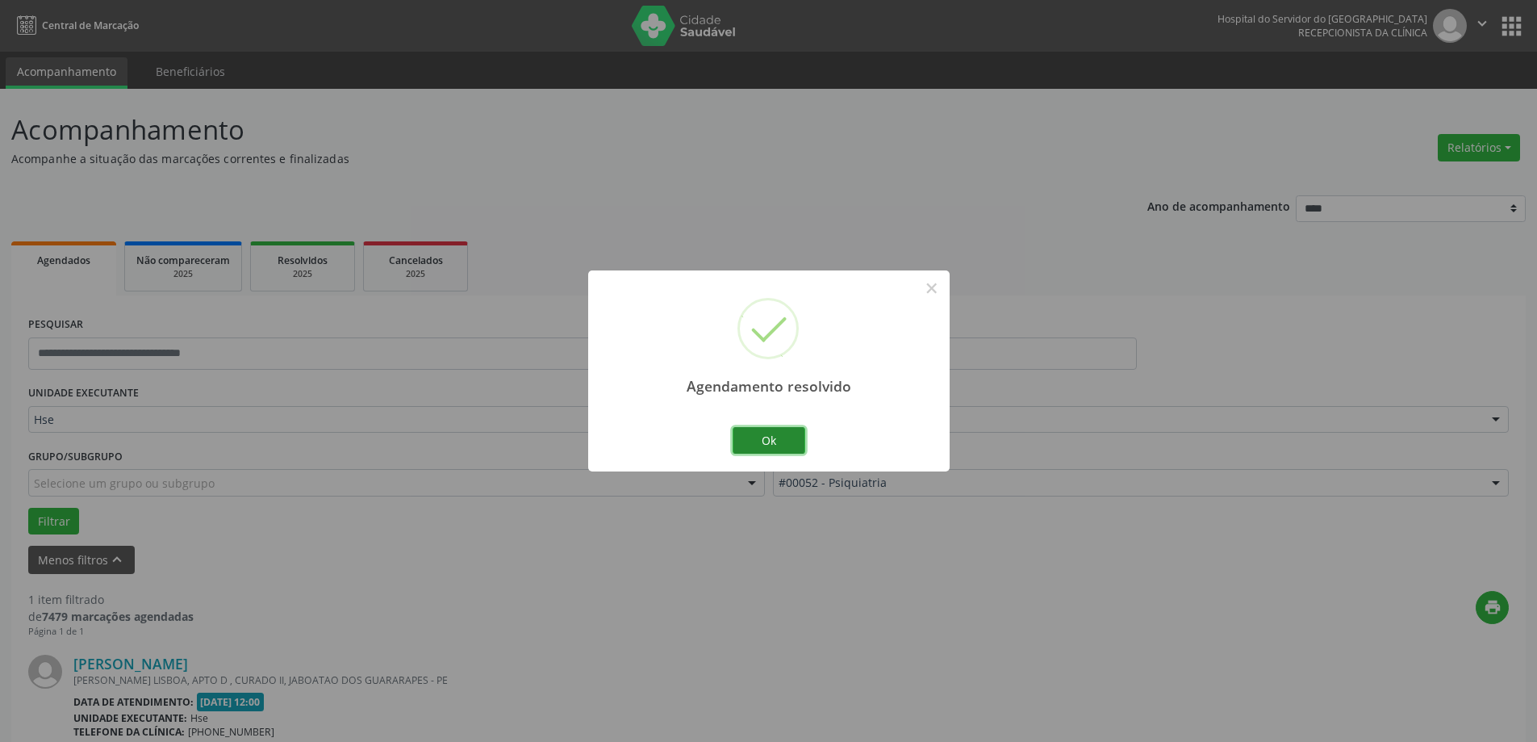
click at [782, 445] on button "Ok" at bounding box center [769, 440] width 73 height 27
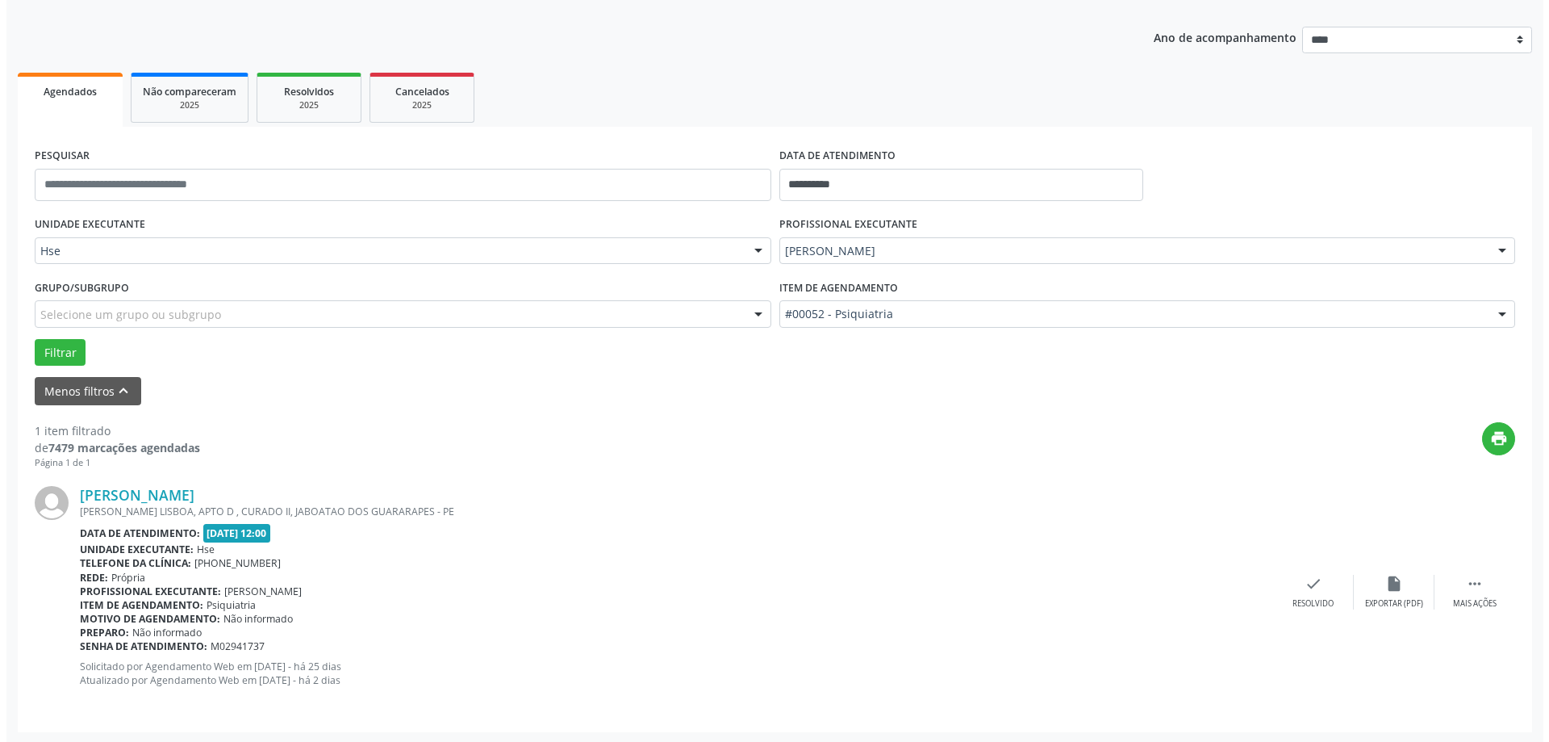
scroll to position [170, 0]
click at [1311, 587] on icon "check" at bounding box center [1307, 582] width 18 height 18
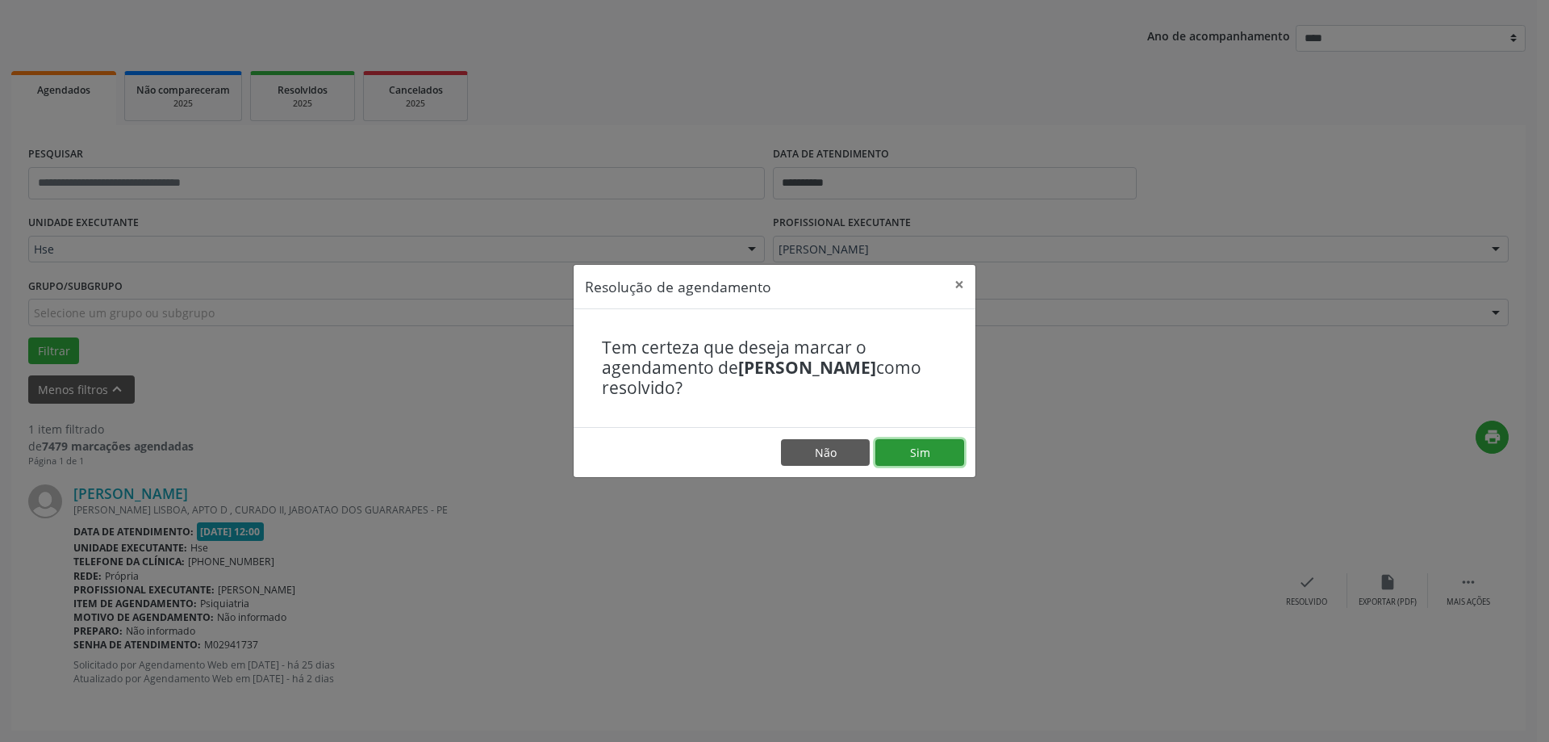
click at [922, 449] on button "Sim" at bounding box center [919, 452] width 89 height 27
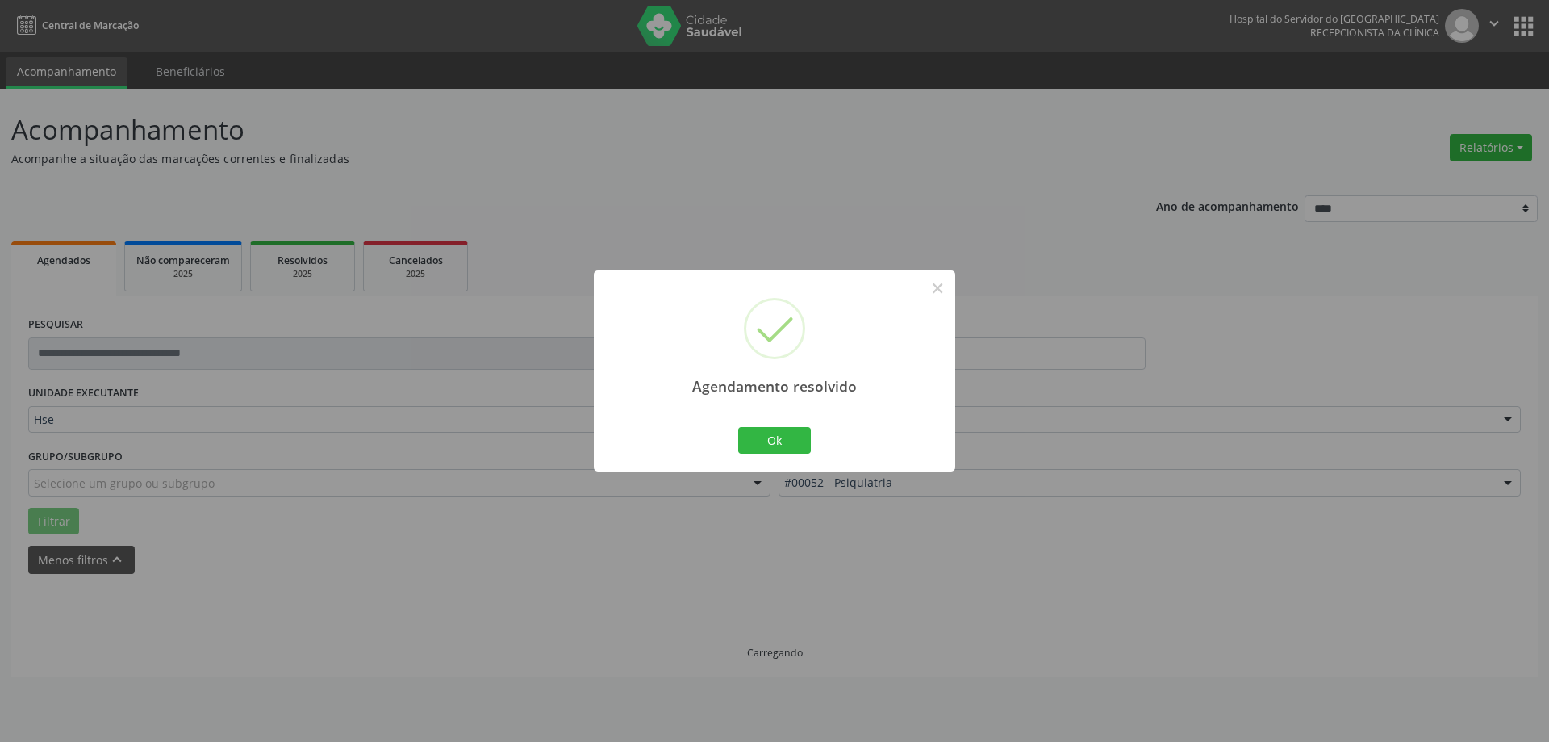
scroll to position [0, 0]
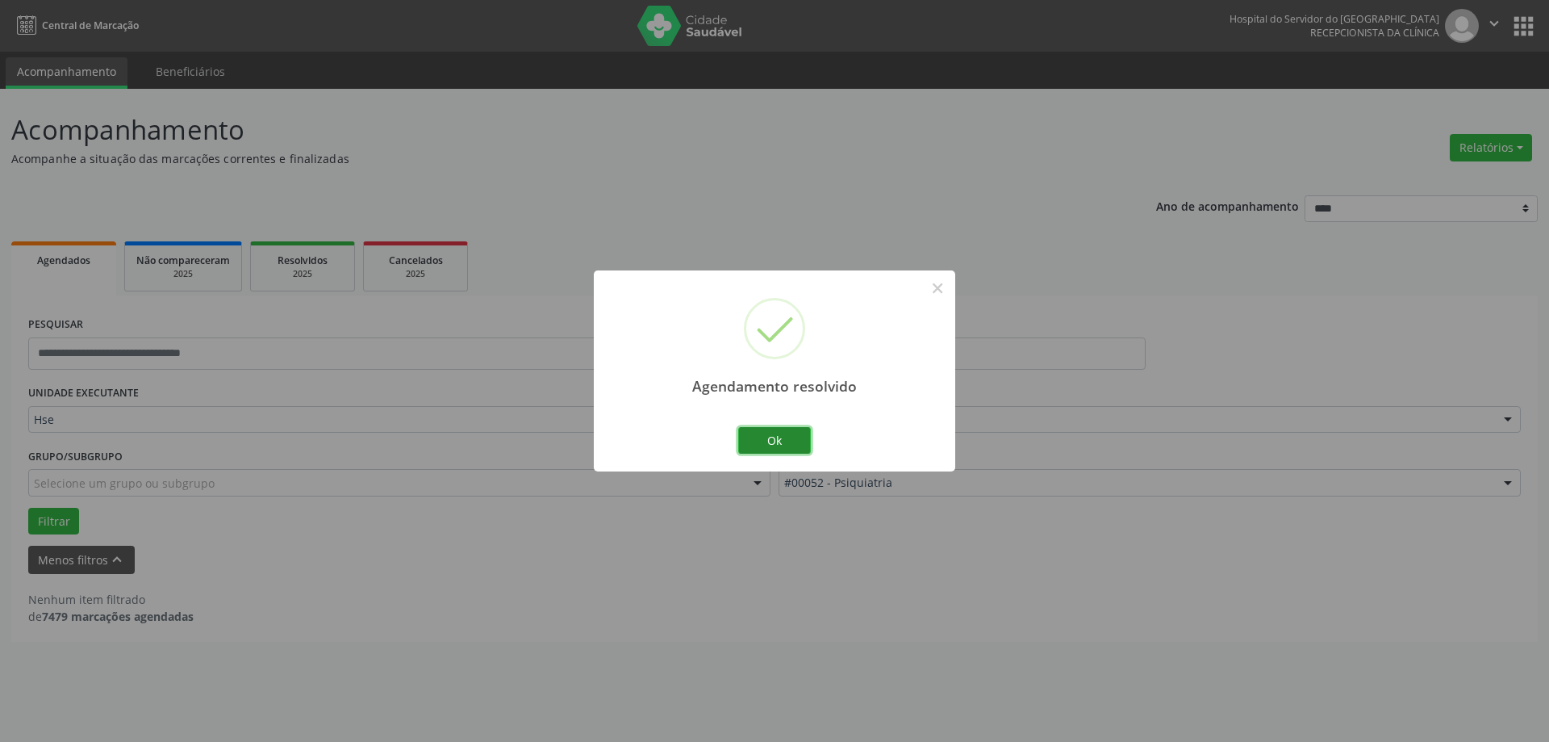
click at [784, 450] on button "Ok" at bounding box center [774, 440] width 73 height 27
